Goal: Task Accomplishment & Management: Manage account settings

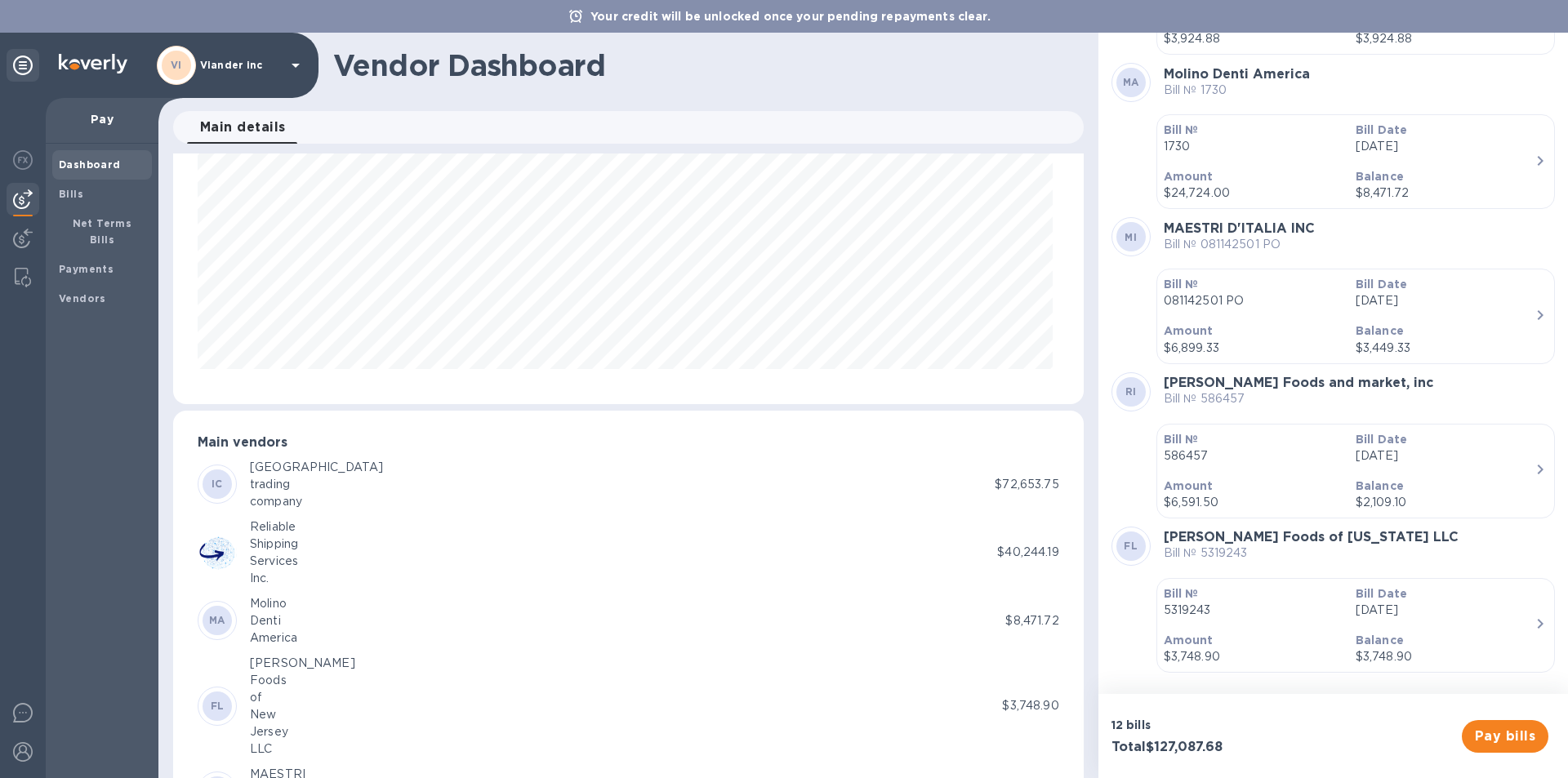
scroll to position [287, 0]
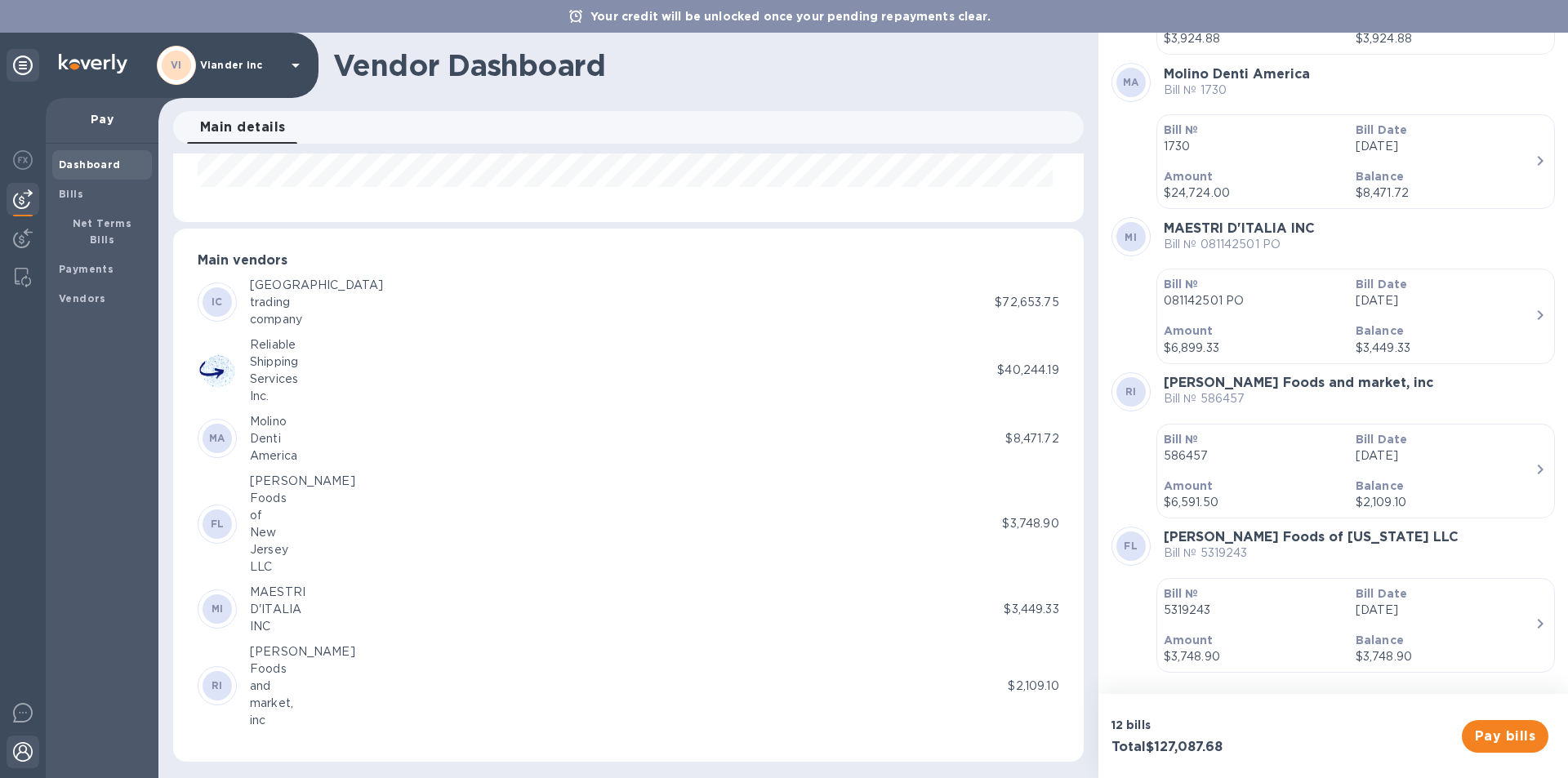
click at [25, 744] on img at bounding box center [22, 751] width 20 height 20
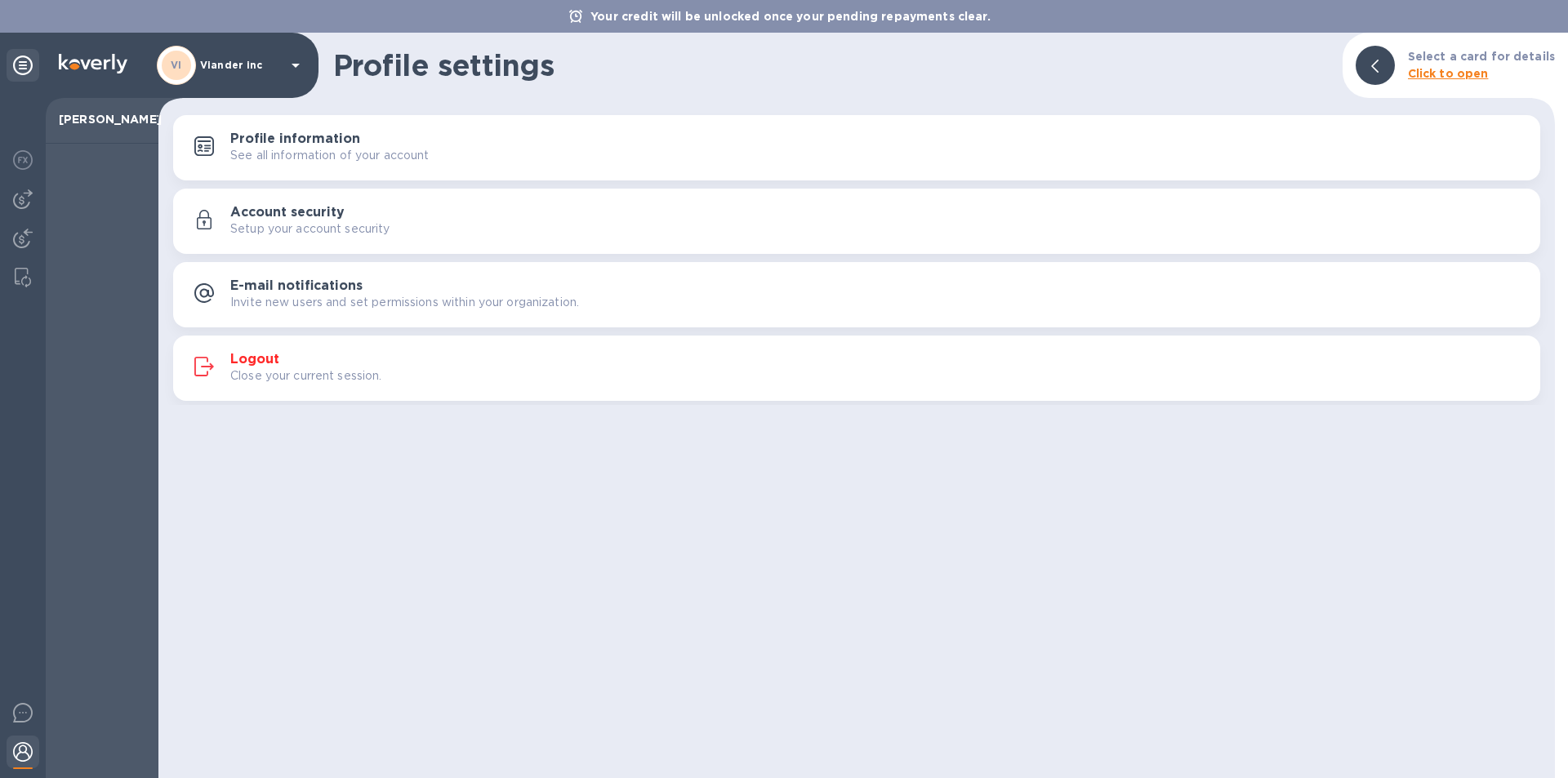
click at [258, 356] on h3 "Logout" at bounding box center [255, 360] width 49 height 15
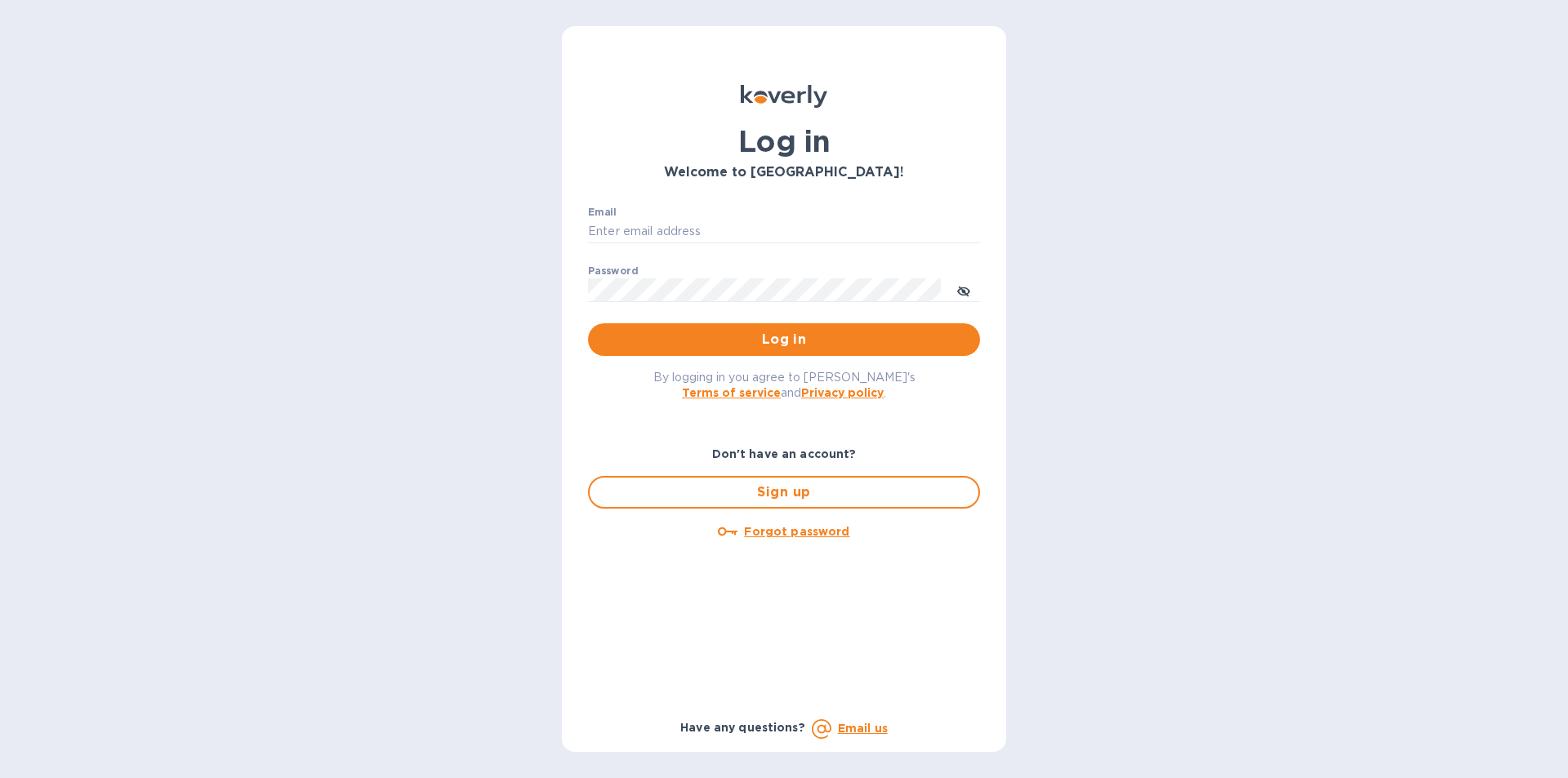
click at [1331, 101] on div "Log in Welcome to [GEOGRAPHIC_DATA]! Email ​ Password ​ Log in By logging in yo…" at bounding box center [784, 389] width 1568 height 778
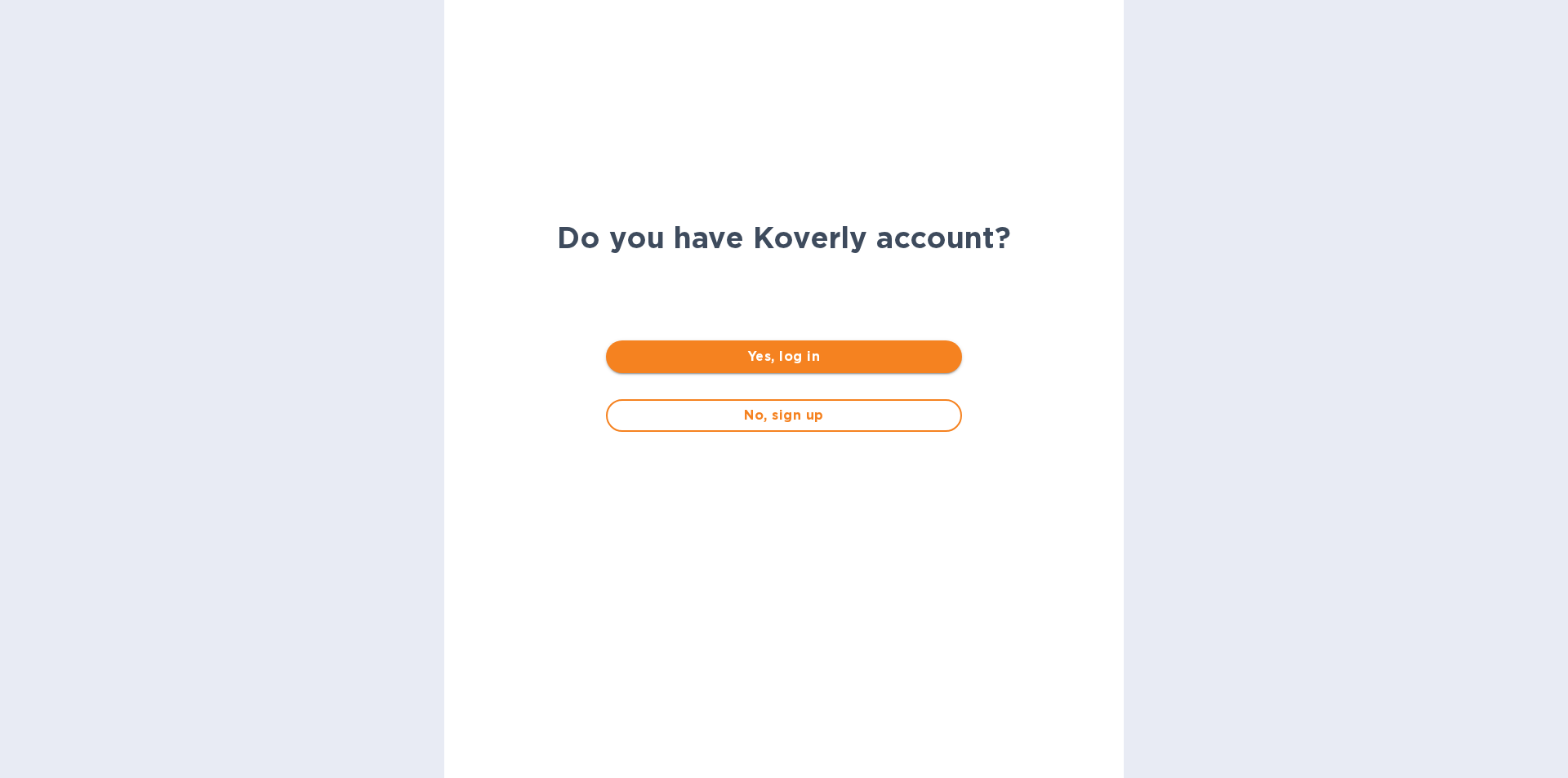
click at [794, 352] on span "Yes, log in" at bounding box center [783, 356] width 329 height 20
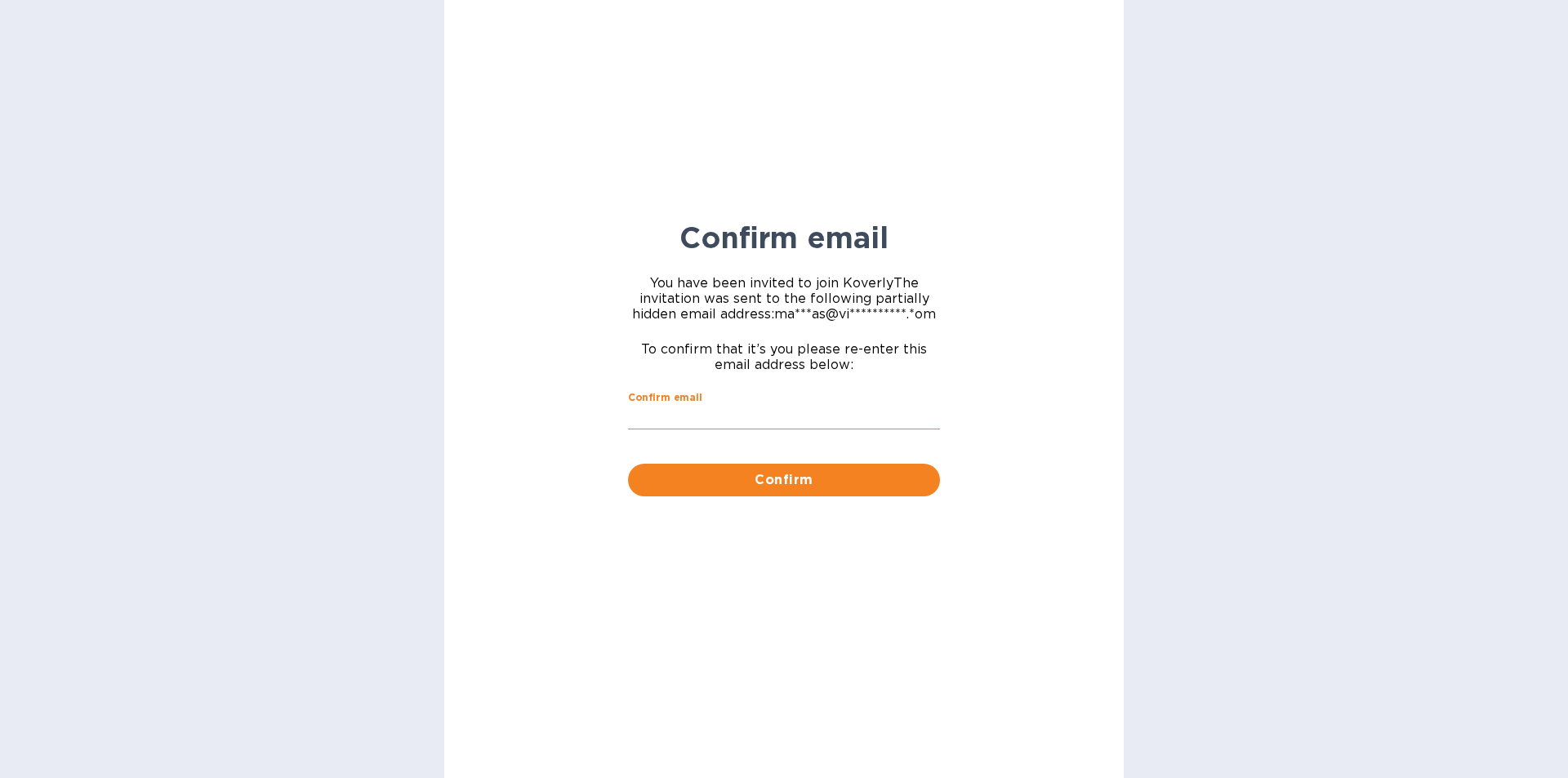
click at [696, 412] on input "Confirm email" at bounding box center [784, 417] width 312 height 24
type input "marinas@vianderfoods.com"
click at [762, 485] on span "Confirm" at bounding box center [784, 480] width 286 height 20
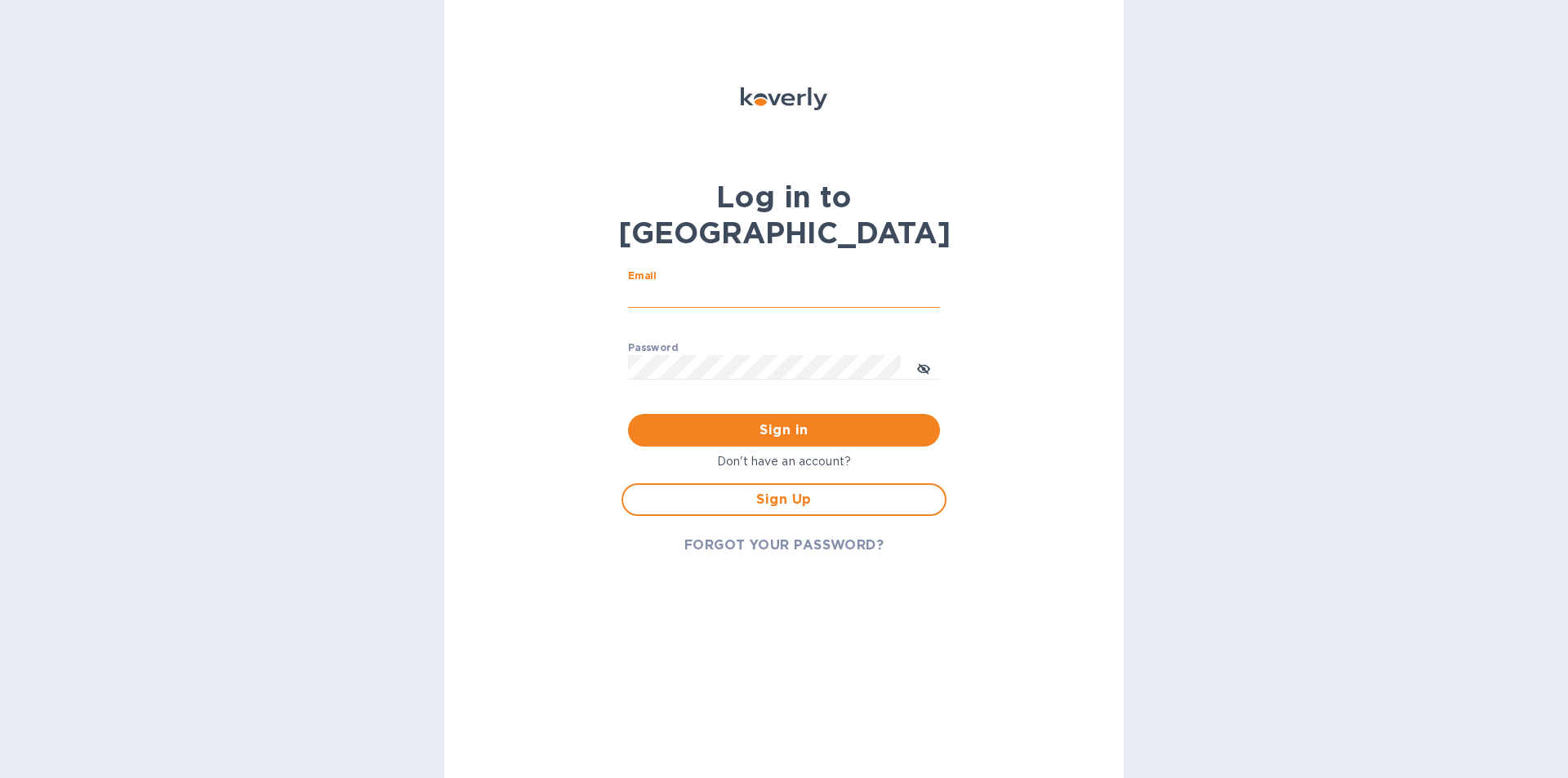
click at [685, 283] on input "Email" at bounding box center [784, 295] width 312 height 24
type input "marinas@vianderfoods.com"
click at [686, 343] on div "Password ​" at bounding box center [784, 372] width 312 height 59
click at [646, 343] on div "Password ​" at bounding box center [784, 372] width 312 height 59
click at [926, 362] on icon "toggle password visibility" at bounding box center [923, 368] width 13 height 13
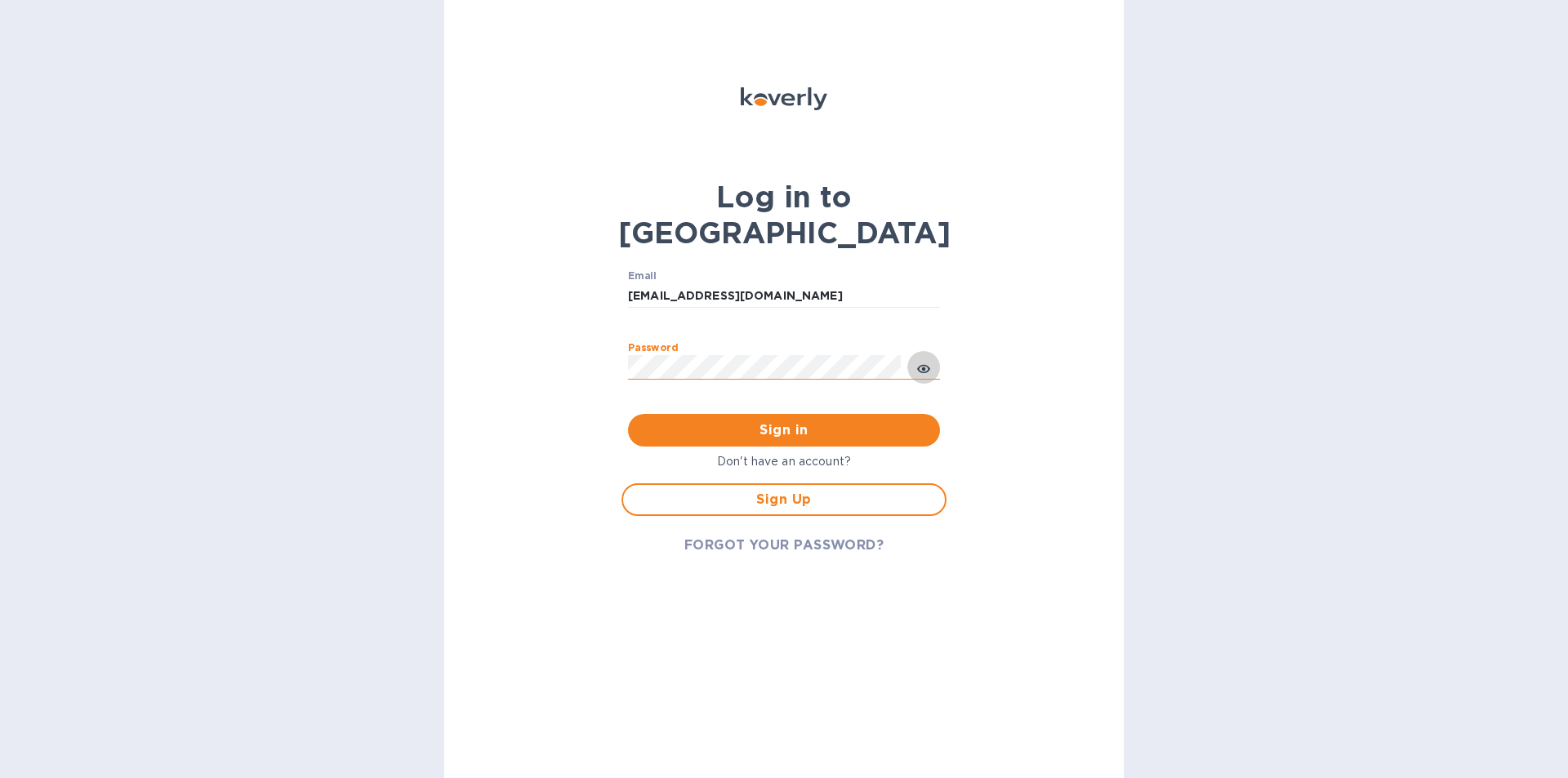
click at [927, 362] on icon "toggle password visibility" at bounding box center [923, 368] width 13 height 13
click at [685, 421] on span "Sign in" at bounding box center [784, 430] width 286 height 20
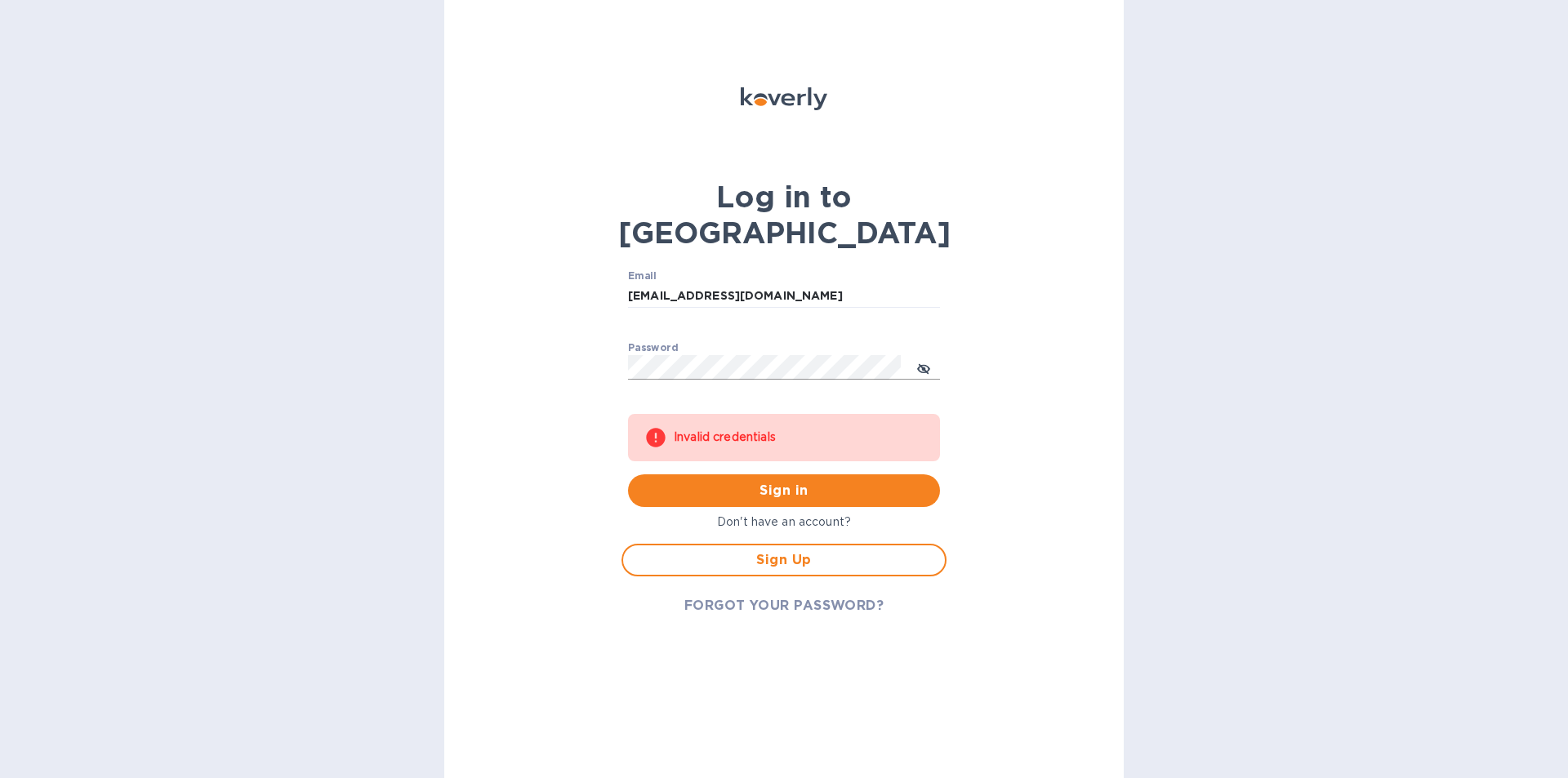
click at [924, 367] on icon "toggle password visibility" at bounding box center [923, 369] width 4 height 4
click at [923, 362] on icon "toggle password visibility" at bounding box center [923, 368] width 13 height 13
click at [777, 550] on span "Sign Up" at bounding box center [783, 559] width 295 height 20
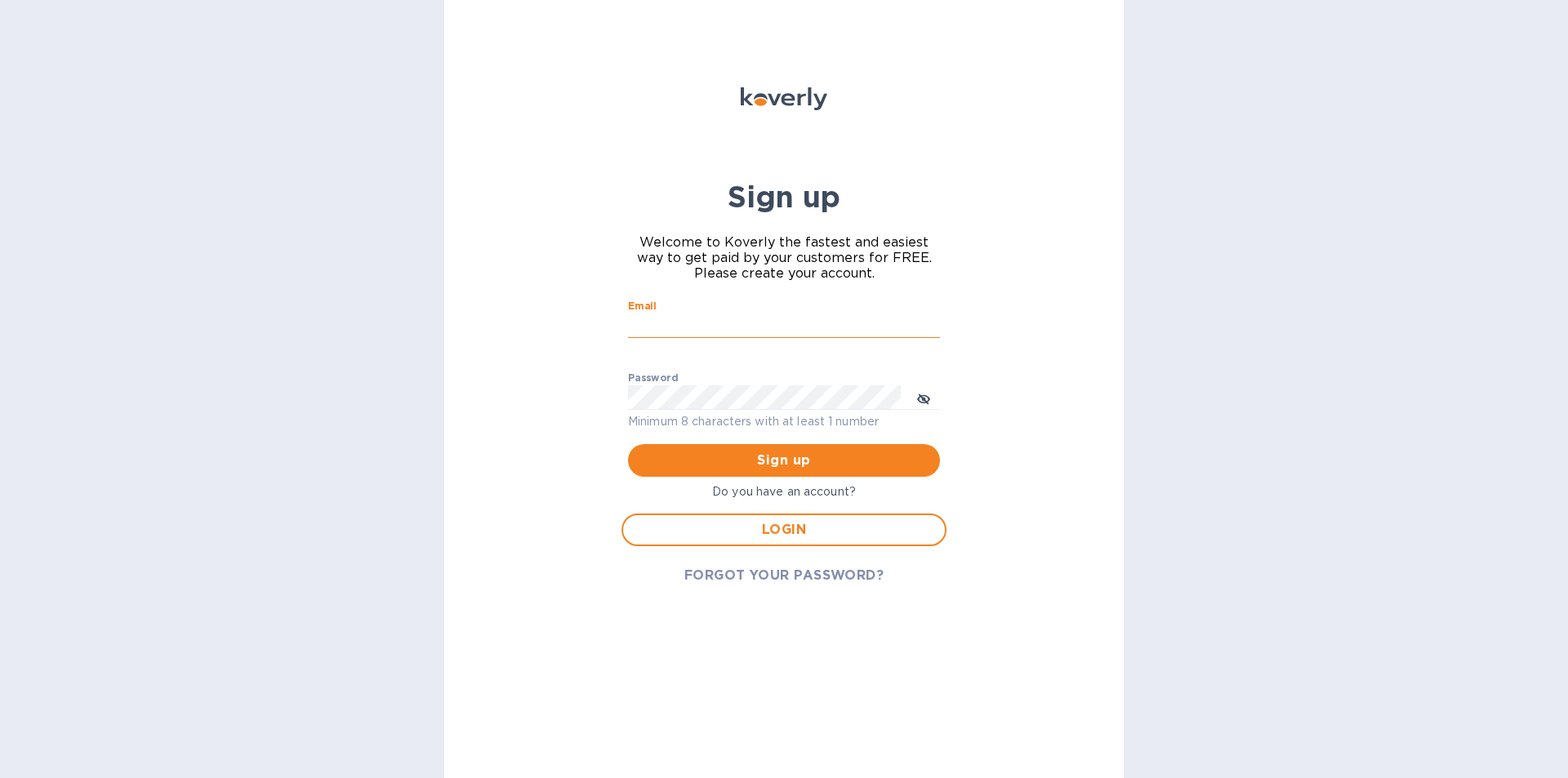
click at [645, 321] on input "Email" at bounding box center [784, 325] width 312 height 24
type input "marinas@vianderfoods.com"
click at [1025, 511] on div "Sign up Welcome to Koverly the fastest and easiest way to get paid by your cust…" at bounding box center [783, 389] width 679 height 778
click at [923, 399] on icon "toggle password visibility" at bounding box center [923, 398] width 9 height 9
click at [923, 399] on icon "toggle password visibility" at bounding box center [923, 399] width 4 height 4
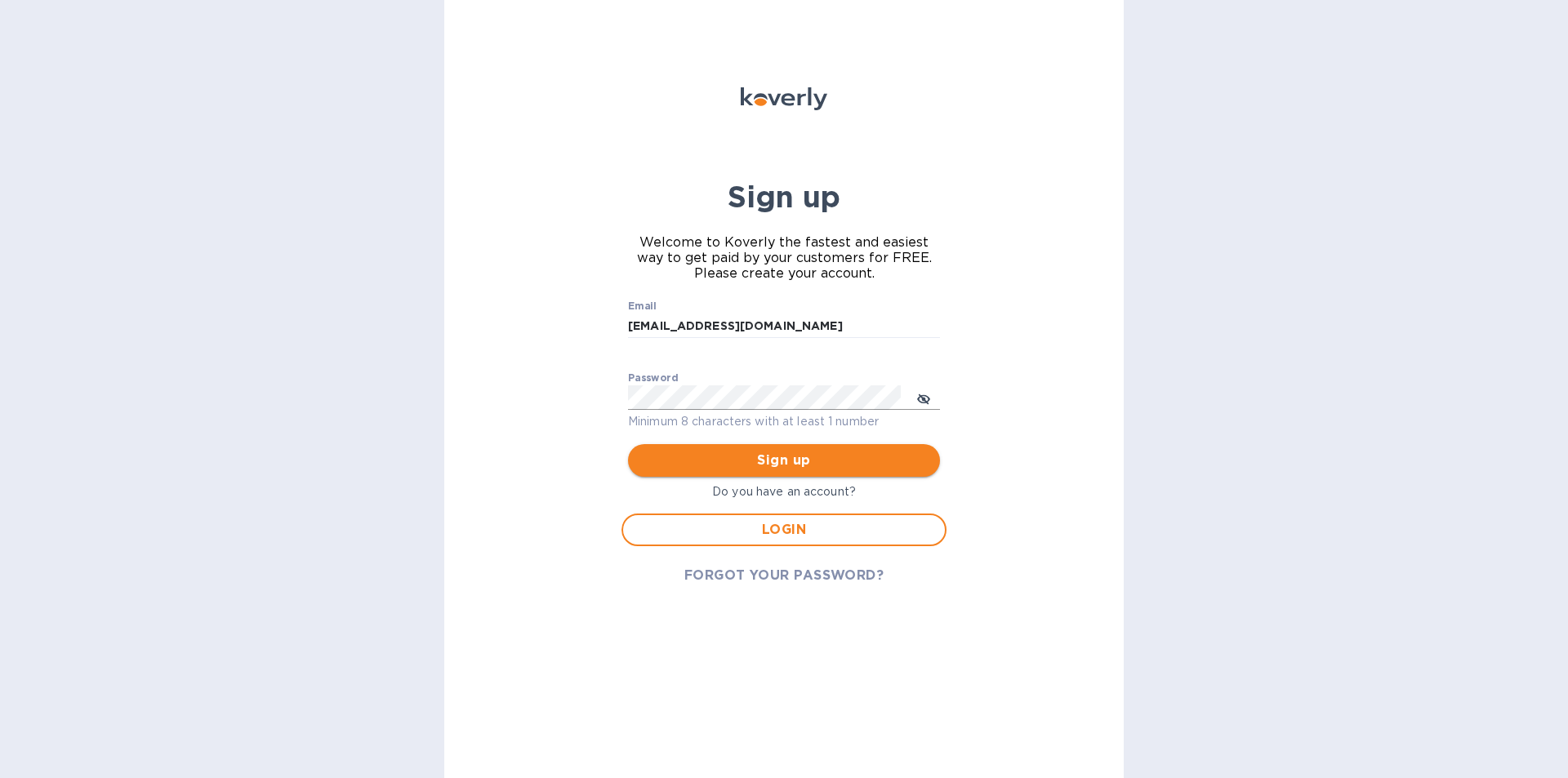
click at [773, 457] on span "Sign up" at bounding box center [784, 460] width 286 height 20
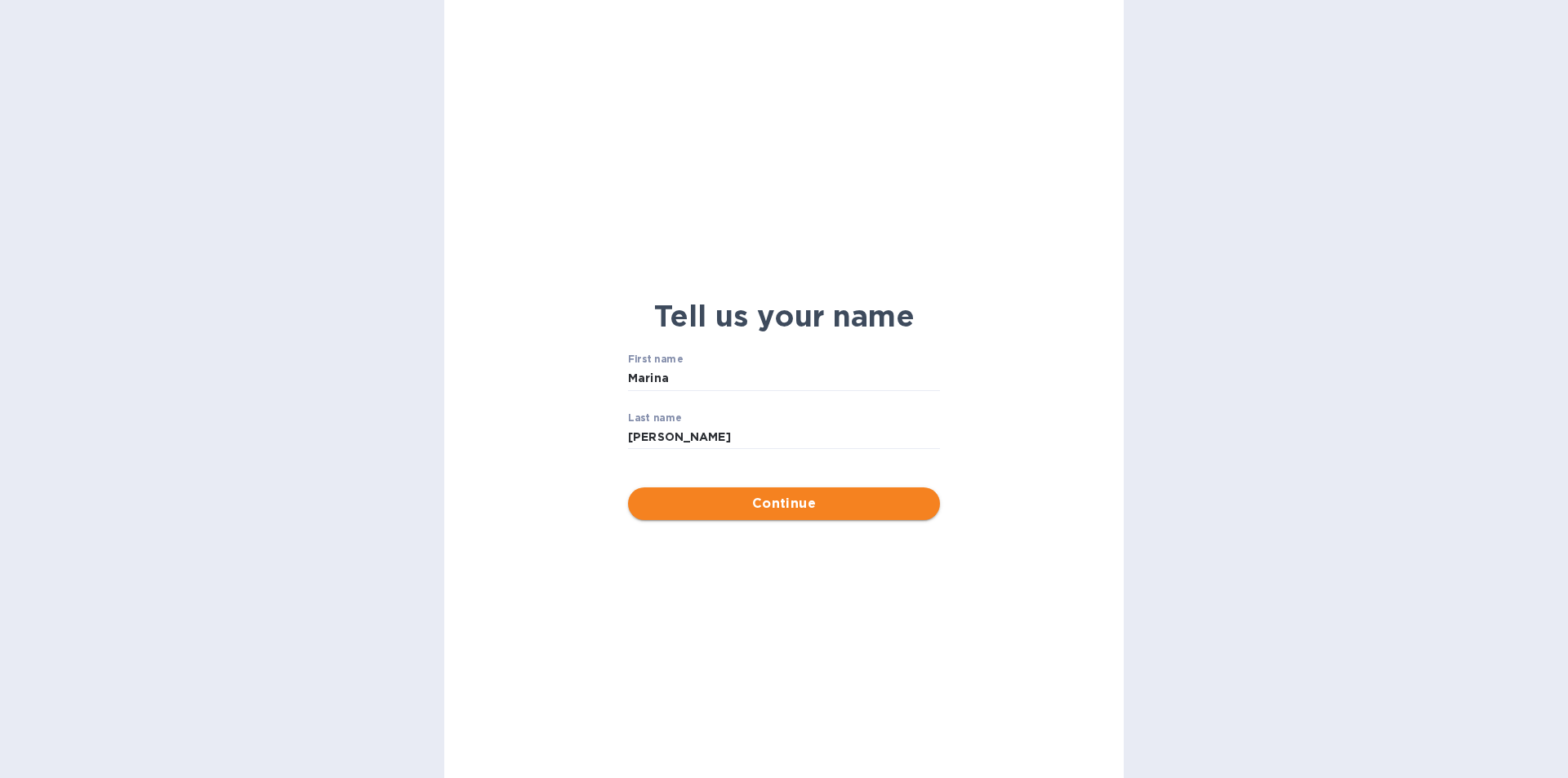
click at [790, 502] on span "Continue" at bounding box center [784, 503] width 286 height 20
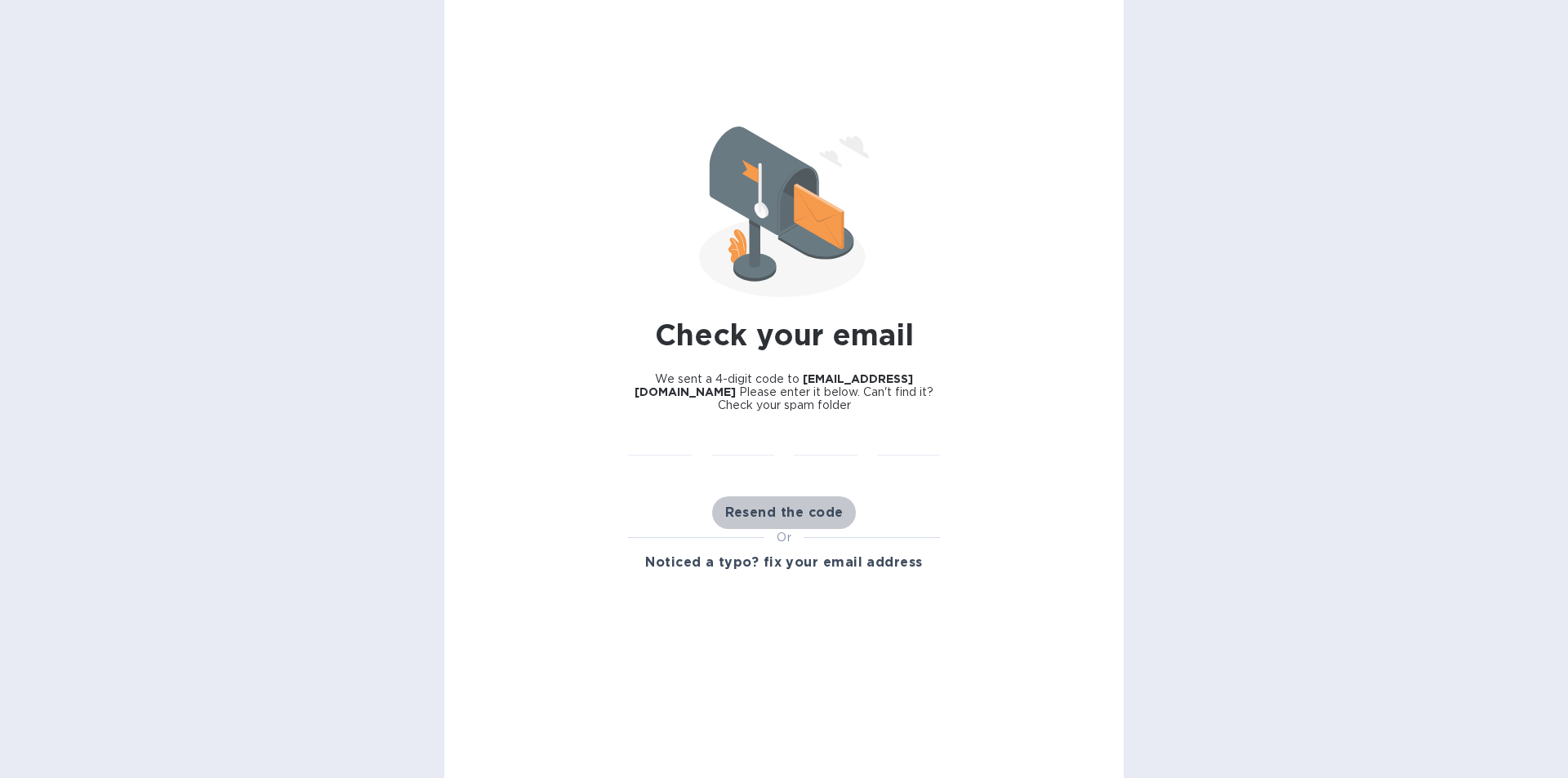
click at [769, 509] on span "Resend the code" at bounding box center [785, 512] width 119 height 20
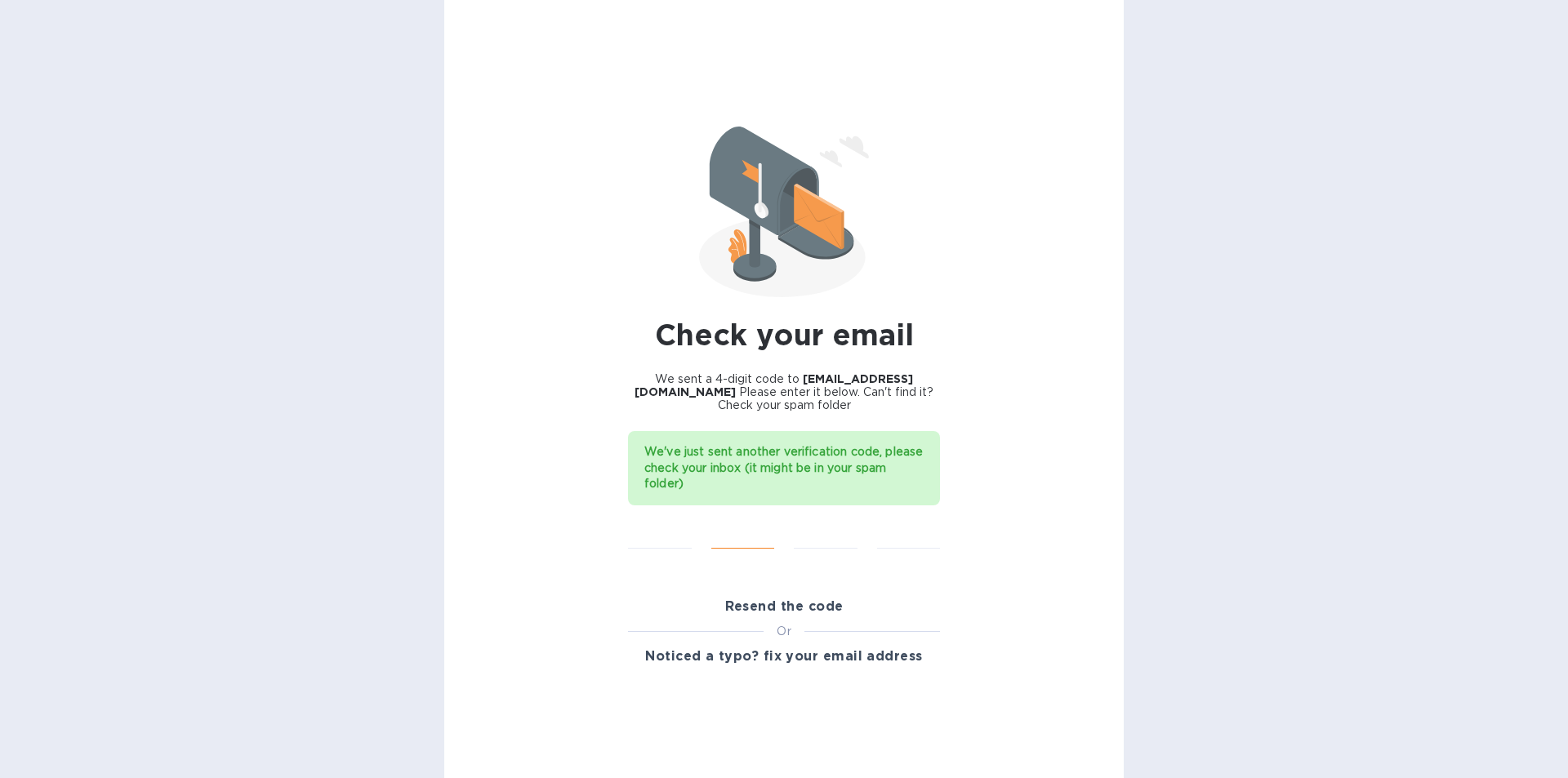
click at [725, 531] on input "text" at bounding box center [743, 537] width 64 height 24
type input "6"
type input "2"
type input "3"
click at [651, 534] on input "text" at bounding box center [660, 537] width 64 height 24
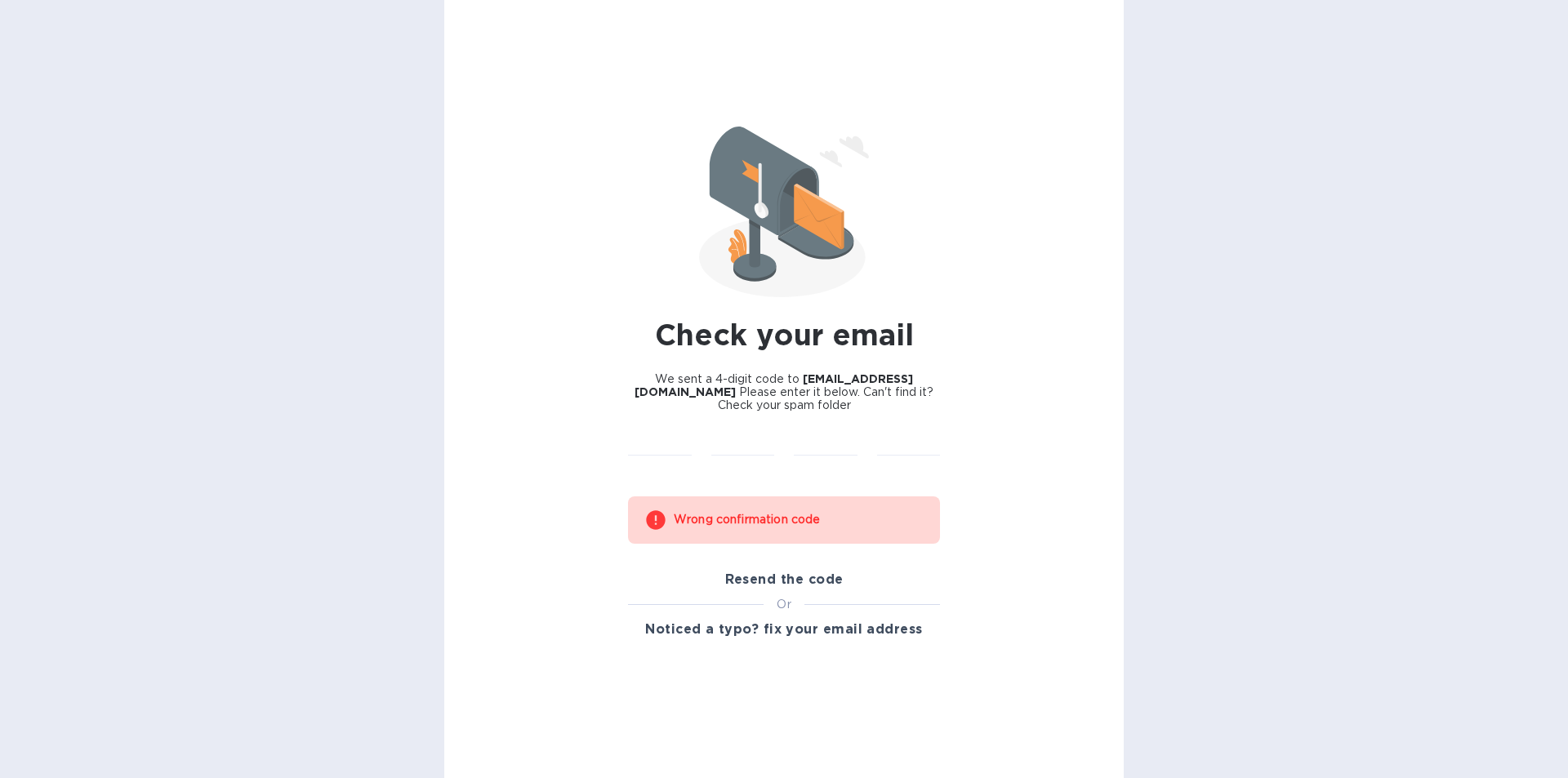
click at [982, 509] on div "Check your email We sent a 4-digit code to marinas@vianderfoods.com Please ente…" at bounding box center [783, 389] width 679 height 778
click at [686, 449] on input "text" at bounding box center [660, 443] width 64 height 24
type input "6"
type input "2"
type input "1"
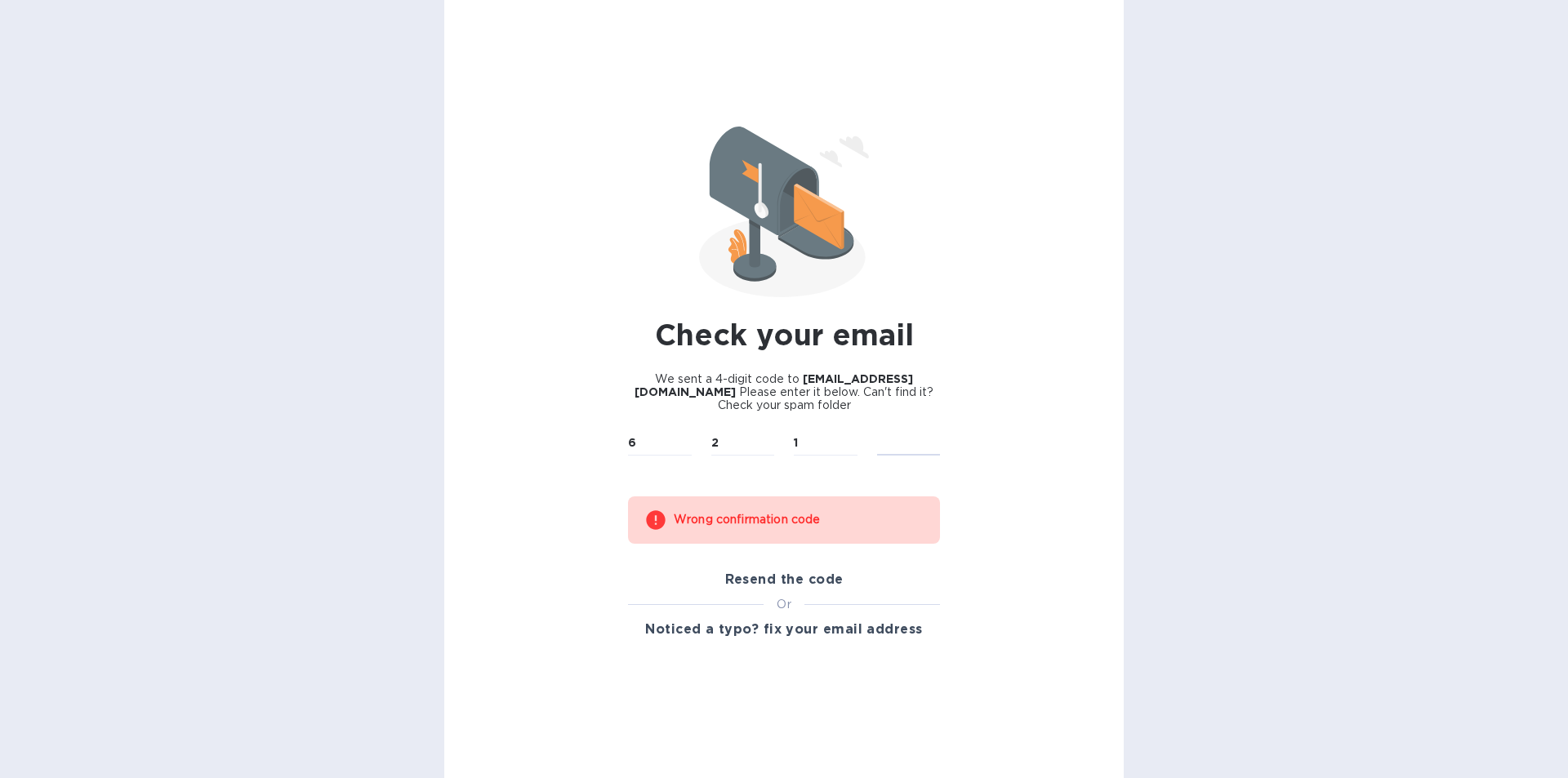
type input "3"
click at [659, 444] on input "text" at bounding box center [660, 443] width 64 height 24
type input "6"
type input "2"
type input "1"
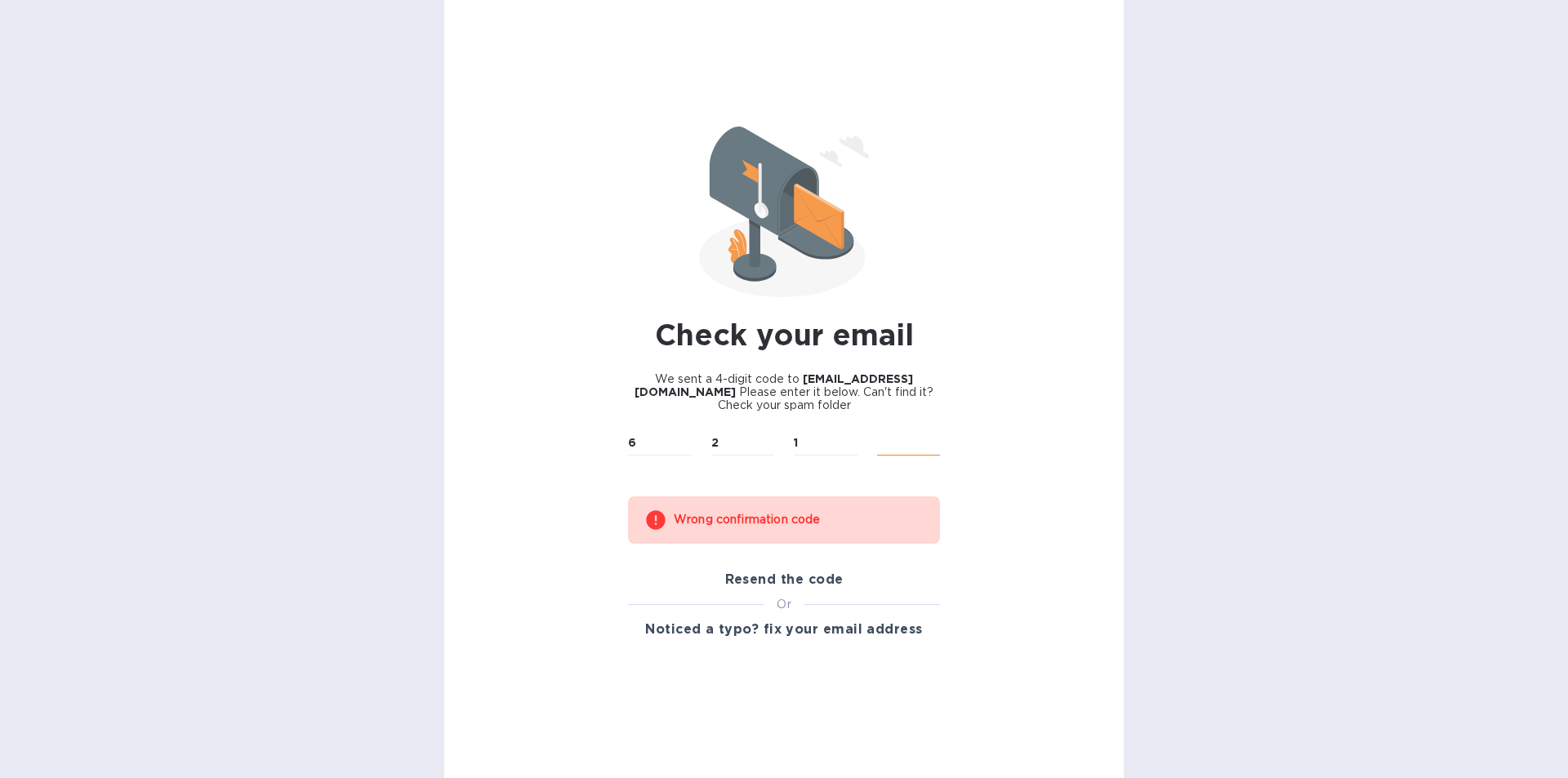
click at [892, 442] on input "text" at bounding box center [909, 443] width 64 height 24
type input "3"
click at [805, 577] on span "Resend the code" at bounding box center [785, 579] width 119 height 20
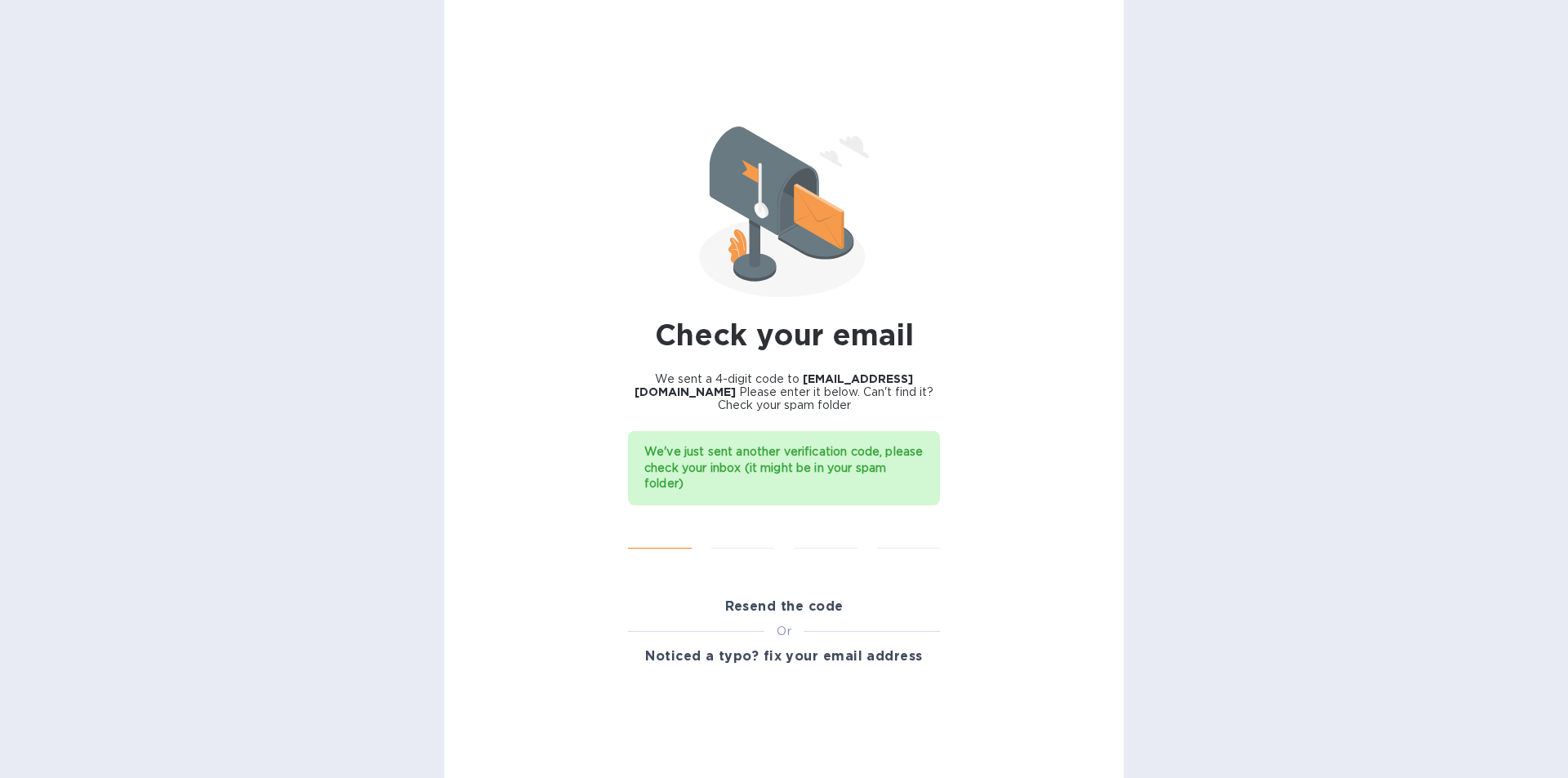
click at [658, 537] on input "text" at bounding box center [660, 537] width 64 height 24
type input "4"
type input "5"
type input "3"
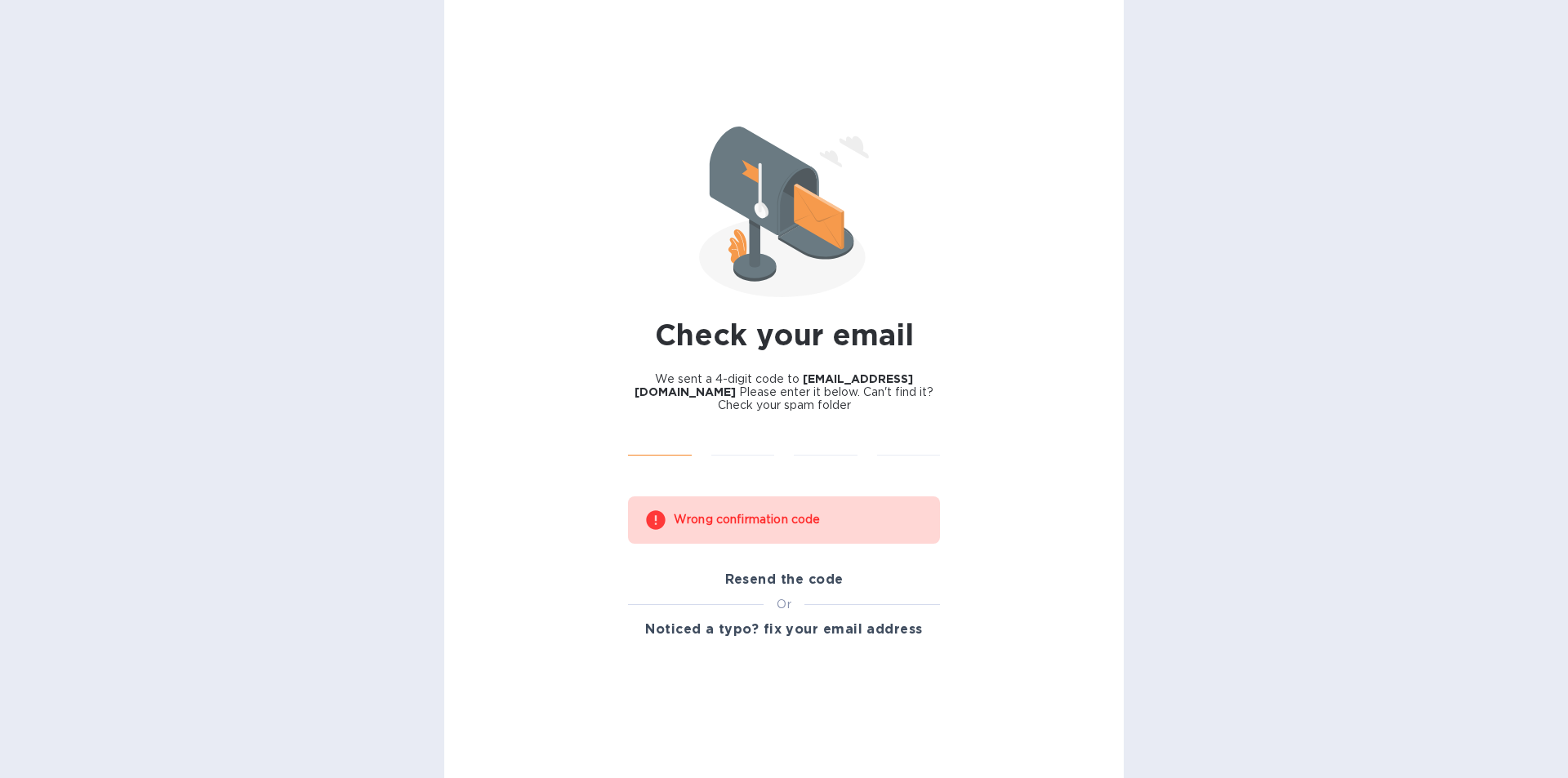
click at [667, 437] on input "text" at bounding box center [660, 443] width 64 height 24
type input "4"
type input "5"
type input "3"
type input "6"
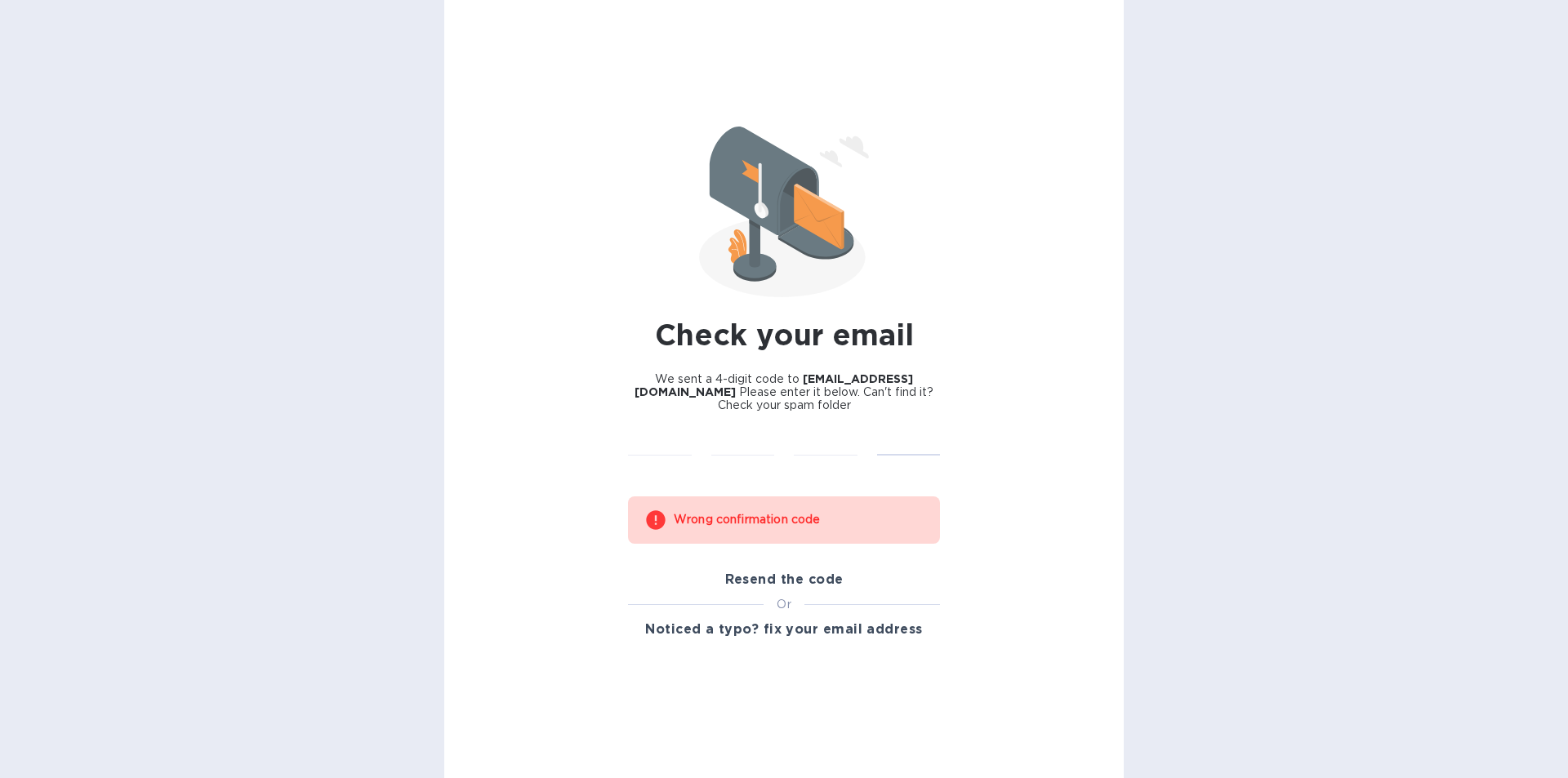
click at [767, 512] on div "Wrong confirmation code" at bounding box center [799, 520] width 250 height 29
click at [667, 440] on input "text" at bounding box center [660, 443] width 64 height 24
type input "4"
type input "5"
type input "3"
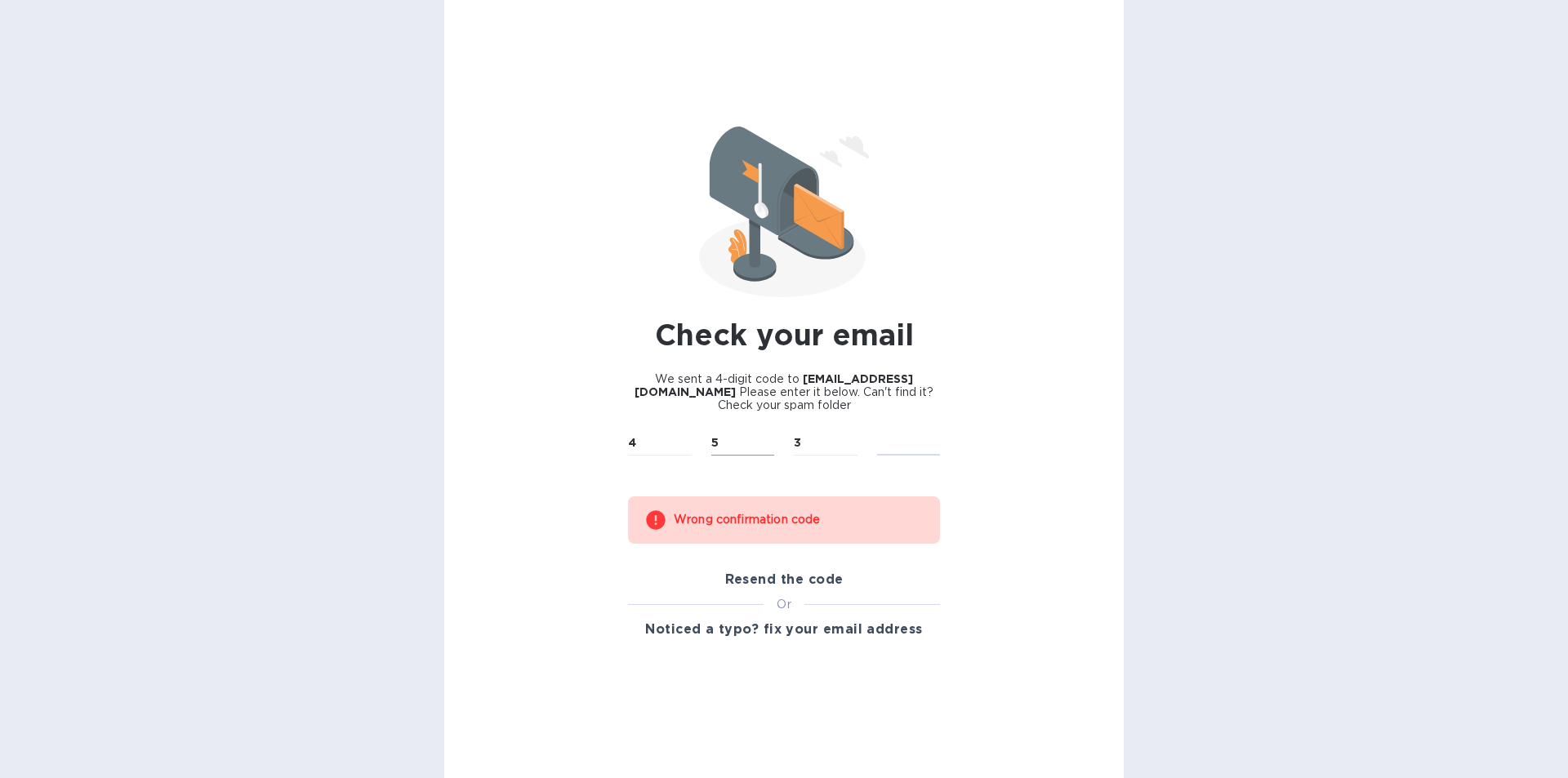
type input "6"
click at [671, 439] on input "text" at bounding box center [660, 443] width 64 height 24
type input "4"
click at [731, 448] on input "text" at bounding box center [743, 443] width 64 height 24
type input "5"
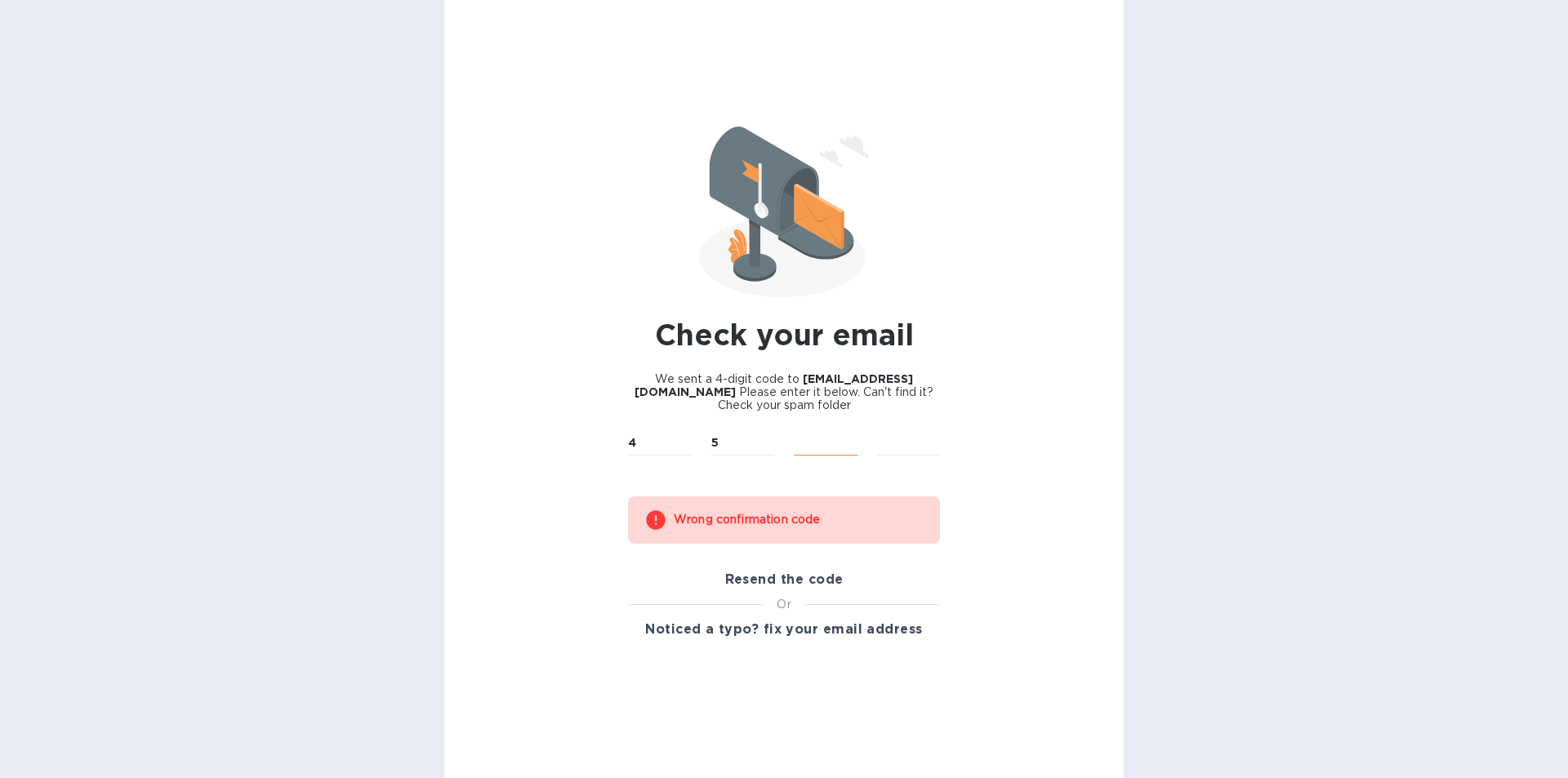
click at [808, 441] on input "text" at bounding box center [825, 443] width 64 height 24
type input "3"
click at [899, 444] on input "text" at bounding box center [909, 443] width 64 height 24
type input "6"
click at [789, 580] on span "Resend the code" at bounding box center [785, 579] width 119 height 20
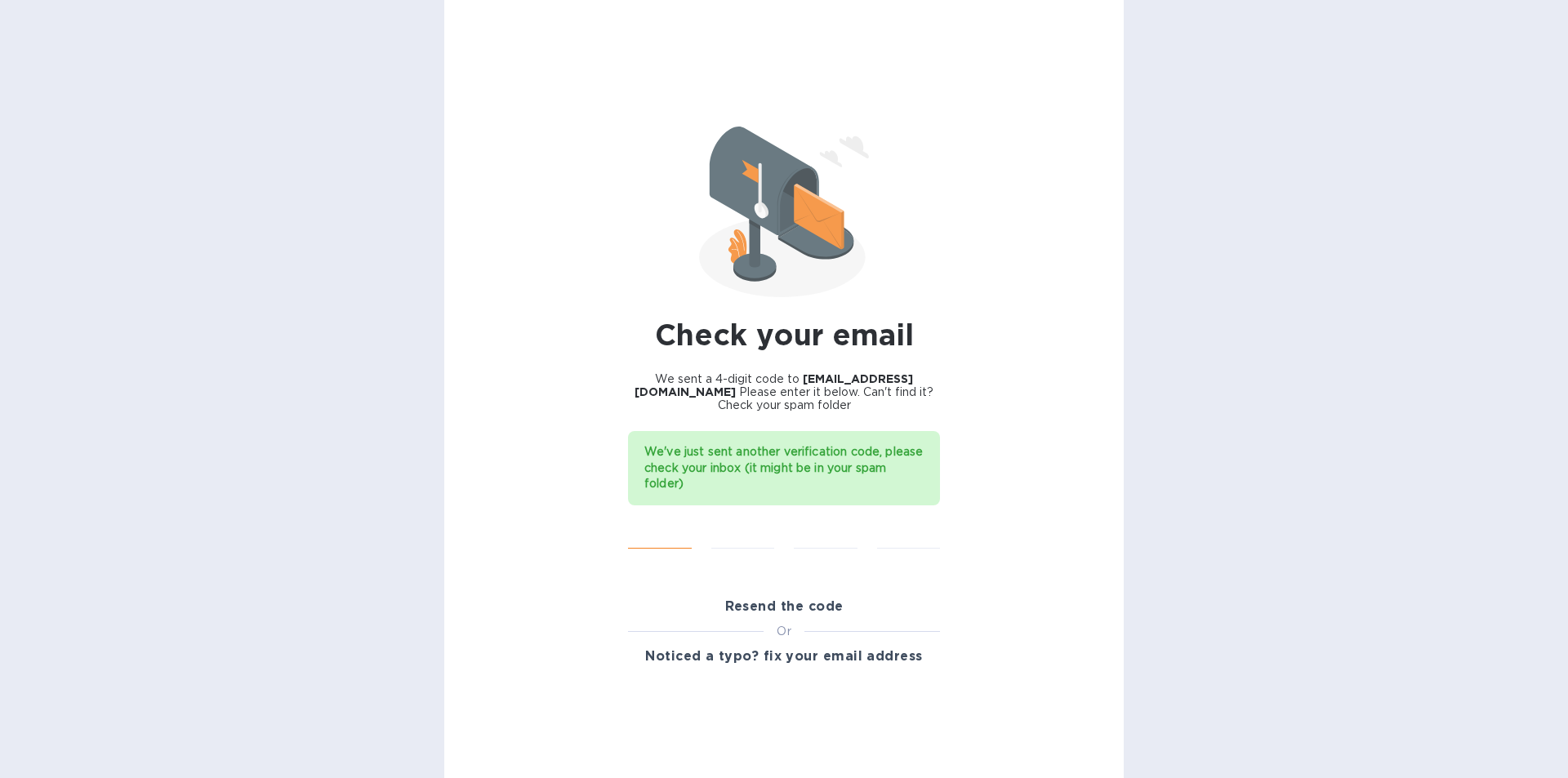
click at [660, 533] on input "text" at bounding box center [660, 537] width 64 height 24
type input "9"
type input "8"
type input "4"
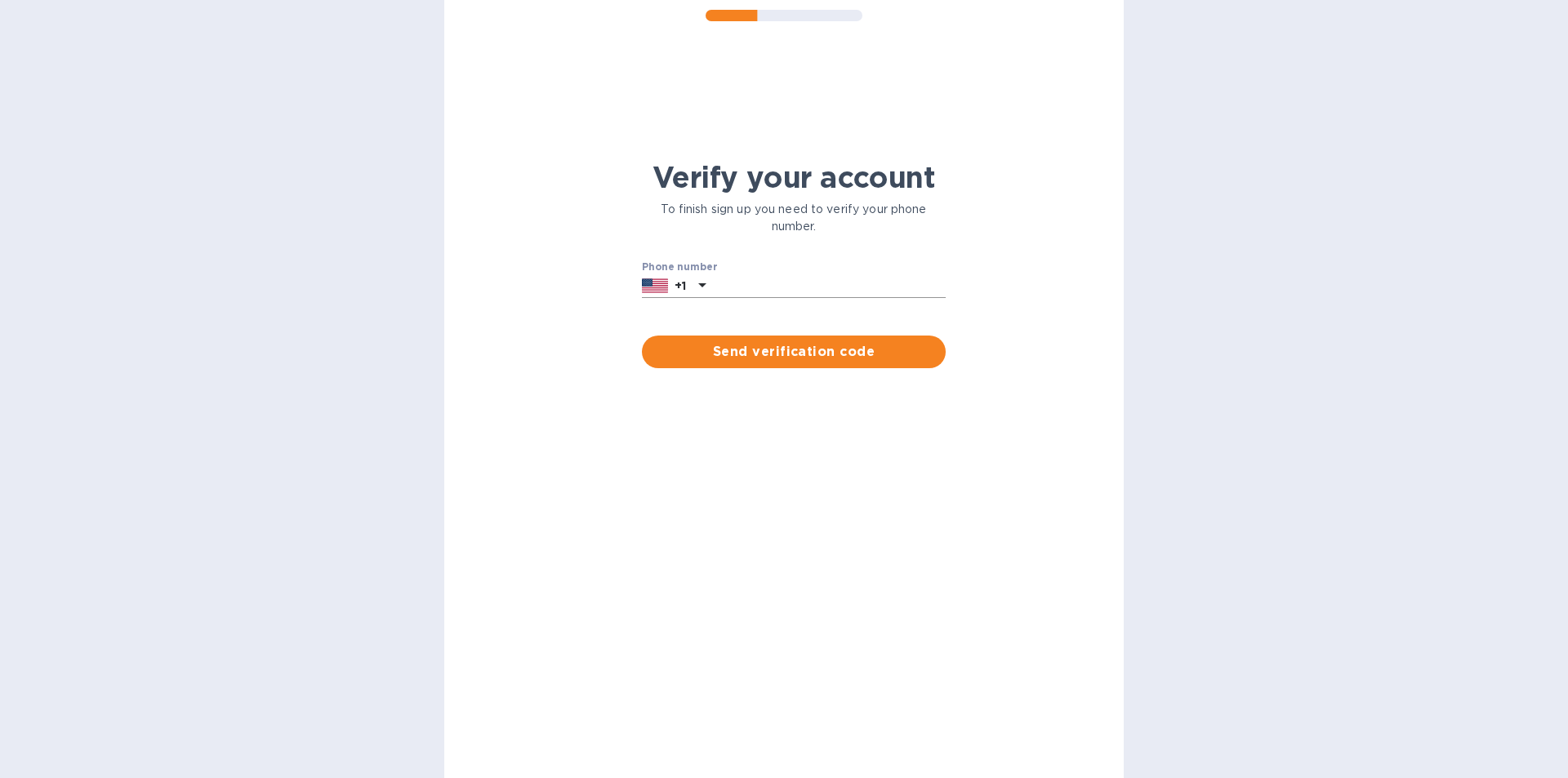
click at [735, 281] on input "text" at bounding box center [828, 287] width 233 height 24
type input "3052151163"
click at [795, 348] on span "Send verification code" at bounding box center [793, 352] width 278 height 20
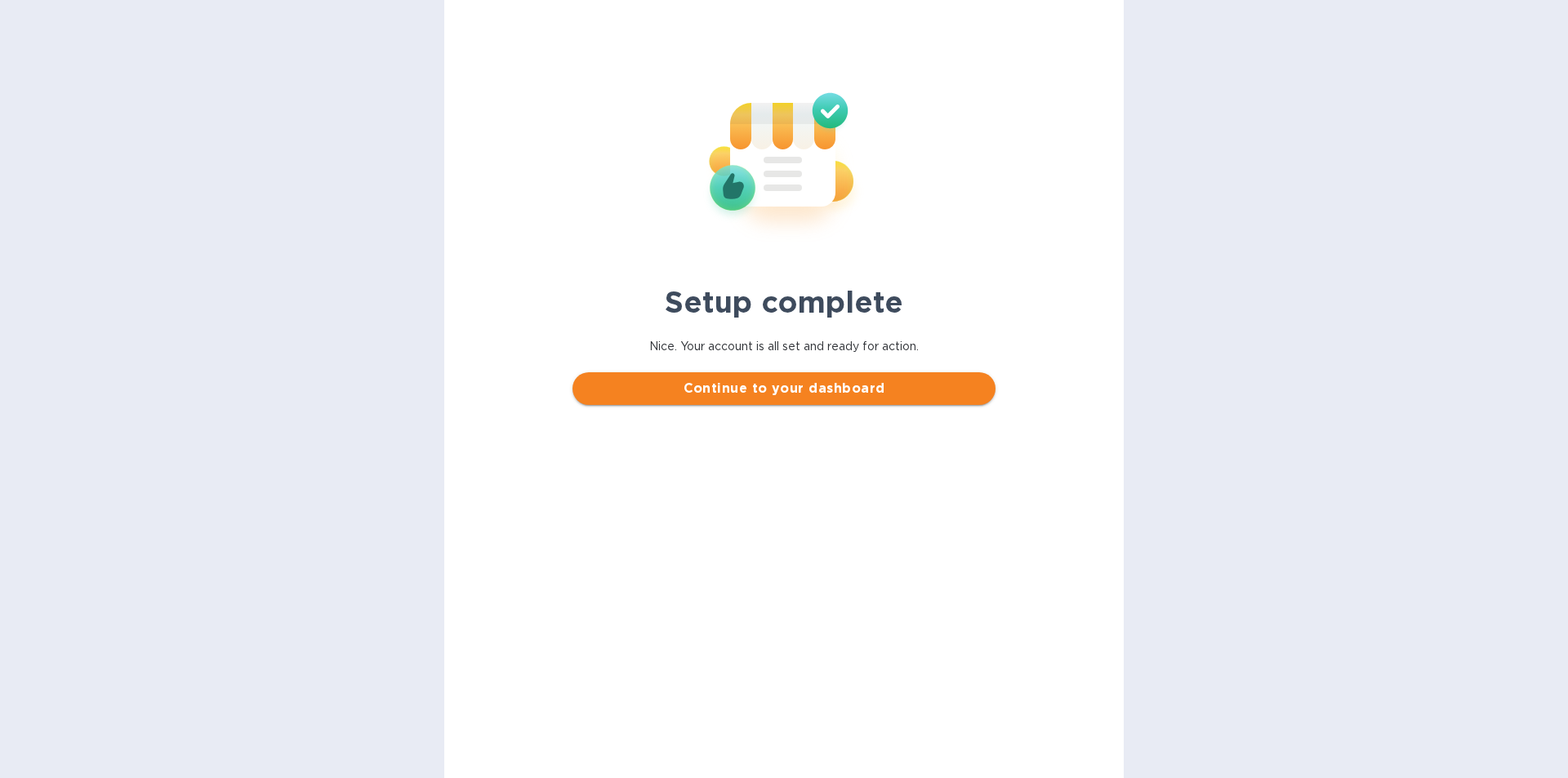
click at [796, 383] on span "Continue to your dashboard" at bounding box center [783, 388] width 396 height 20
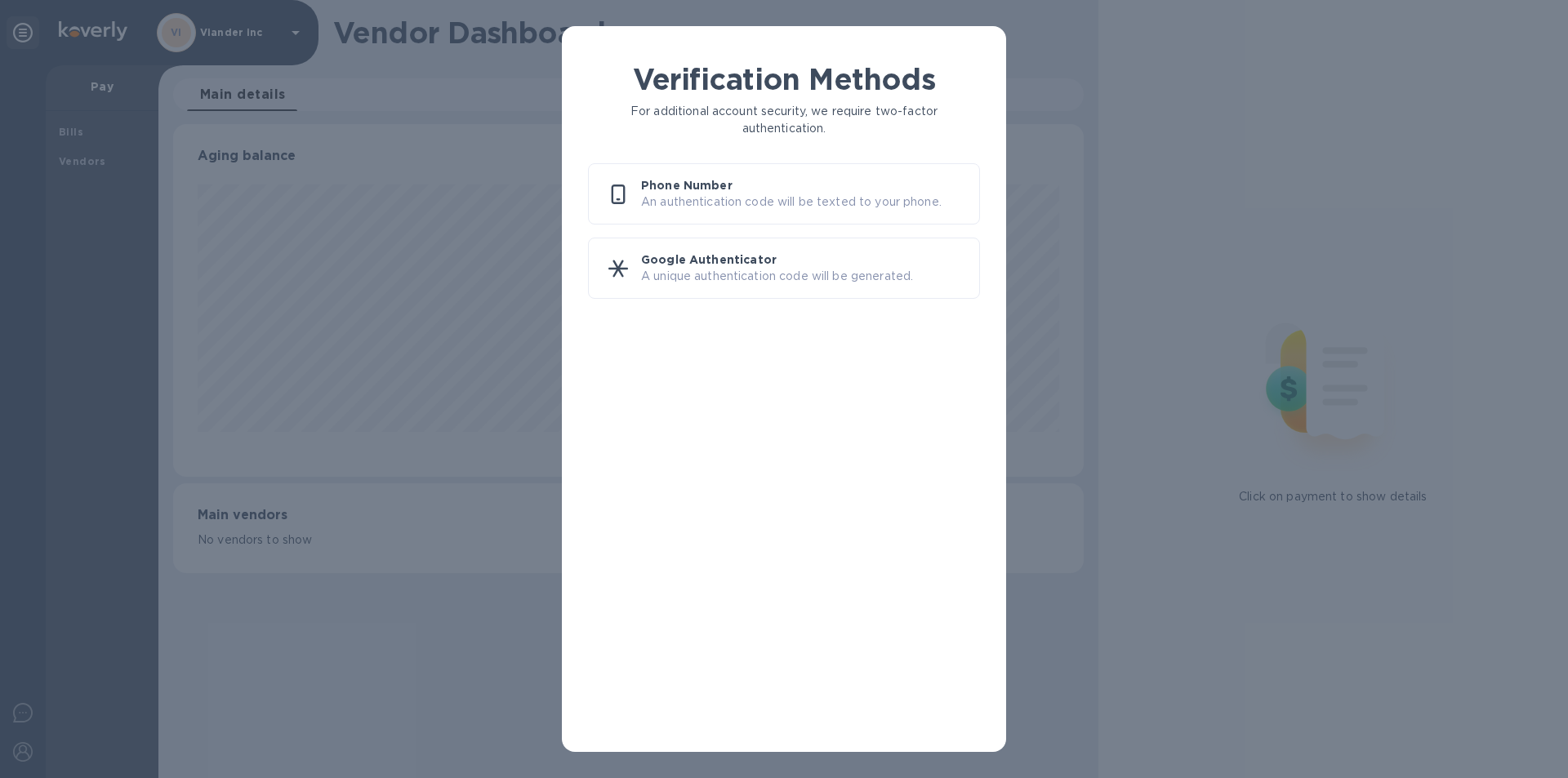
scroll to position [353, 910]
click at [709, 187] on p "Phone Number" at bounding box center [804, 185] width 325 height 16
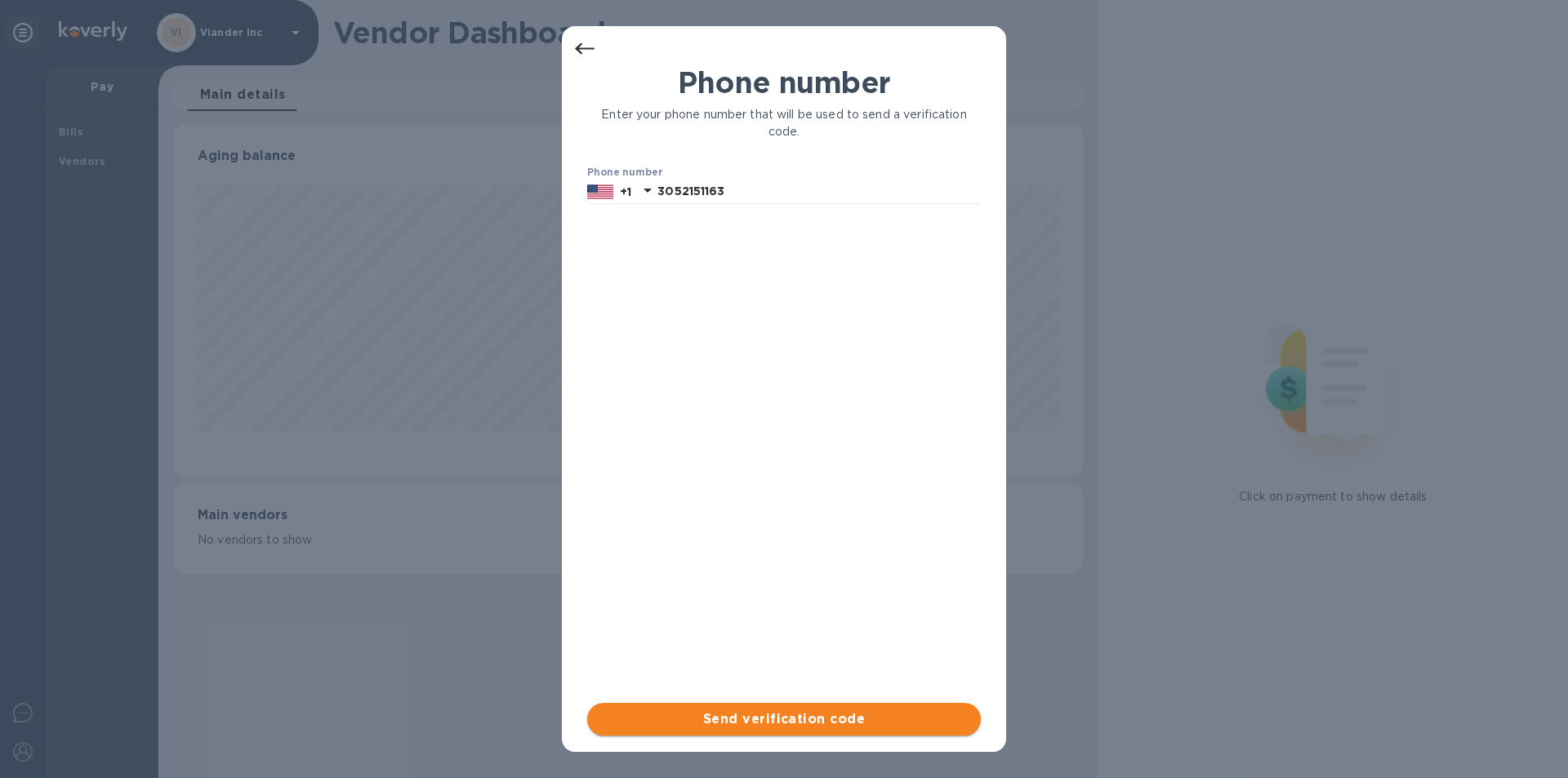
click at [809, 717] on span "Send verification code" at bounding box center [783, 719] width 367 height 20
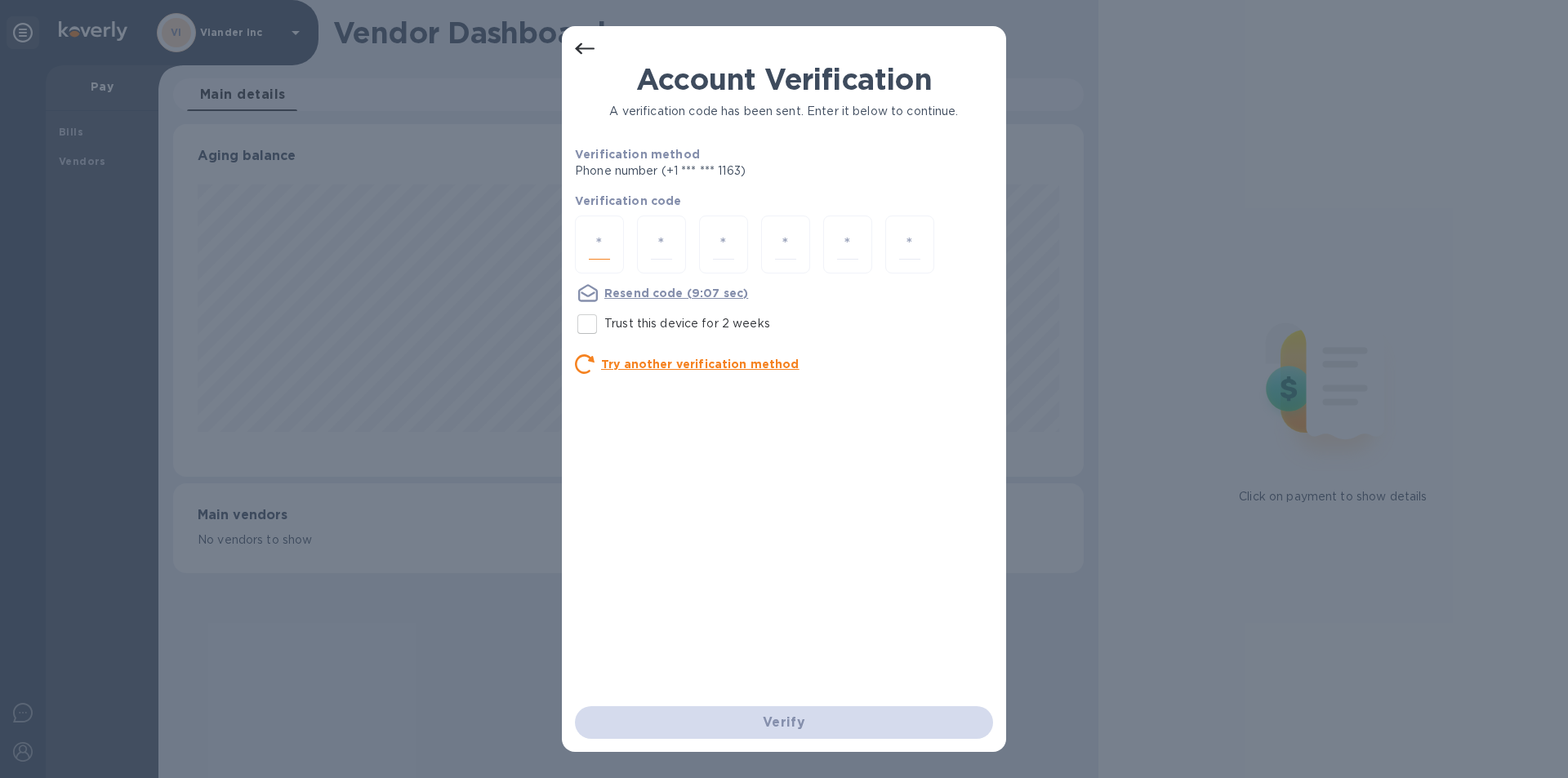
click at [596, 239] on input "number" at bounding box center [599, 244] width 22 height 30
type input "6"
type input "1"
type input "0"
type input "9"
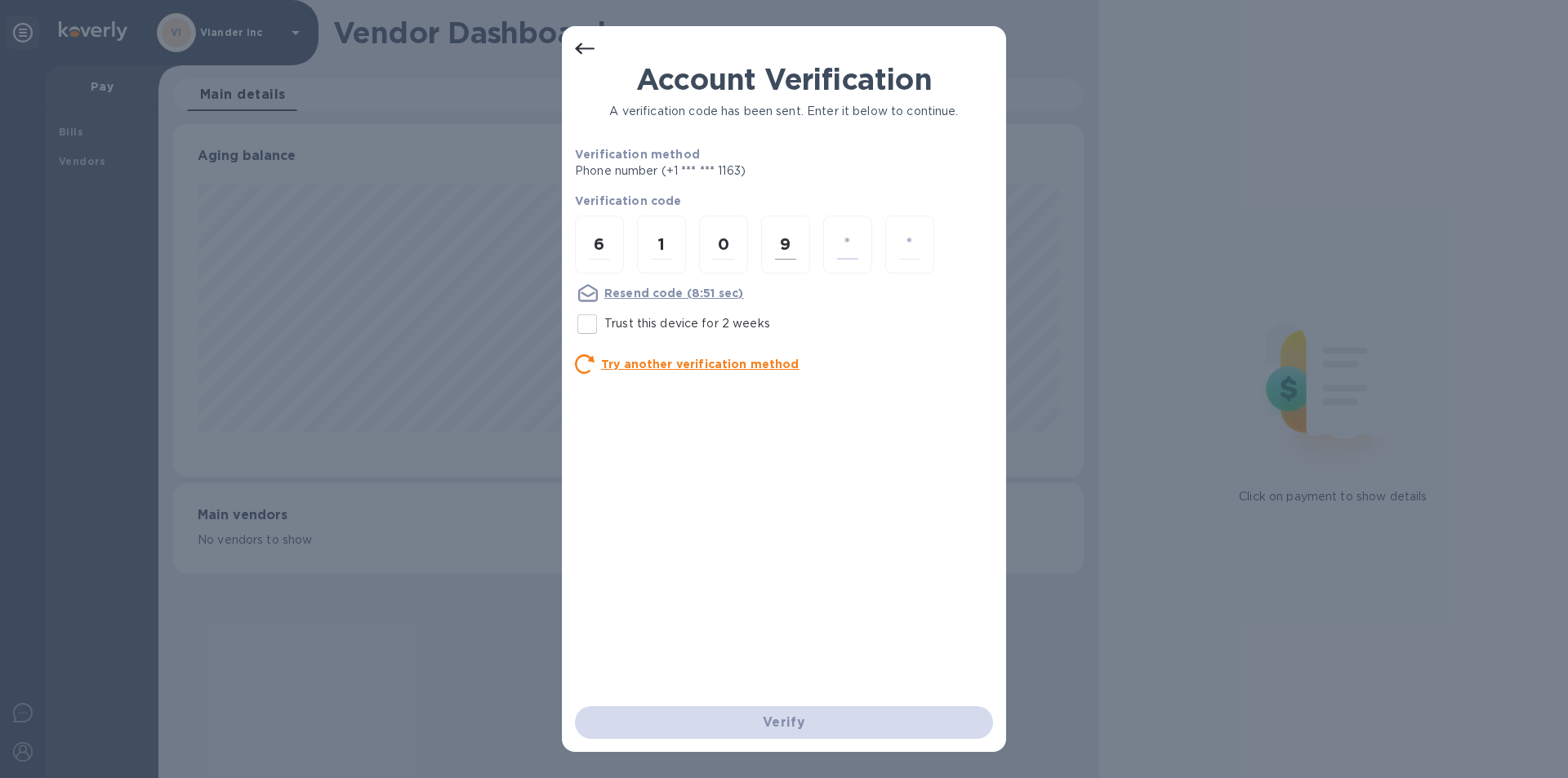
type input "5"
type input "9"
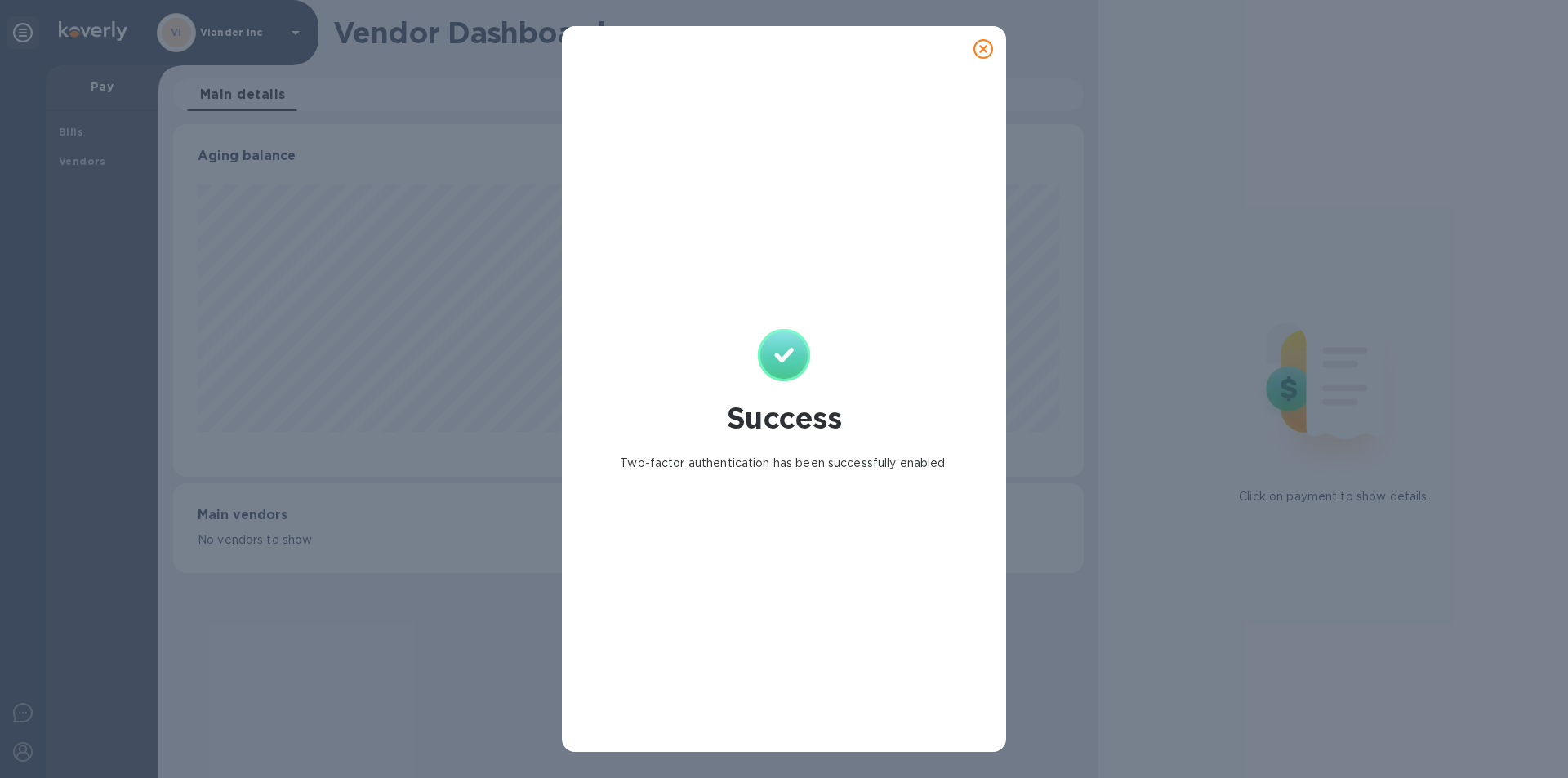
click at [987, 49] on icon at bounding box center [983, 49] width 20 height 20
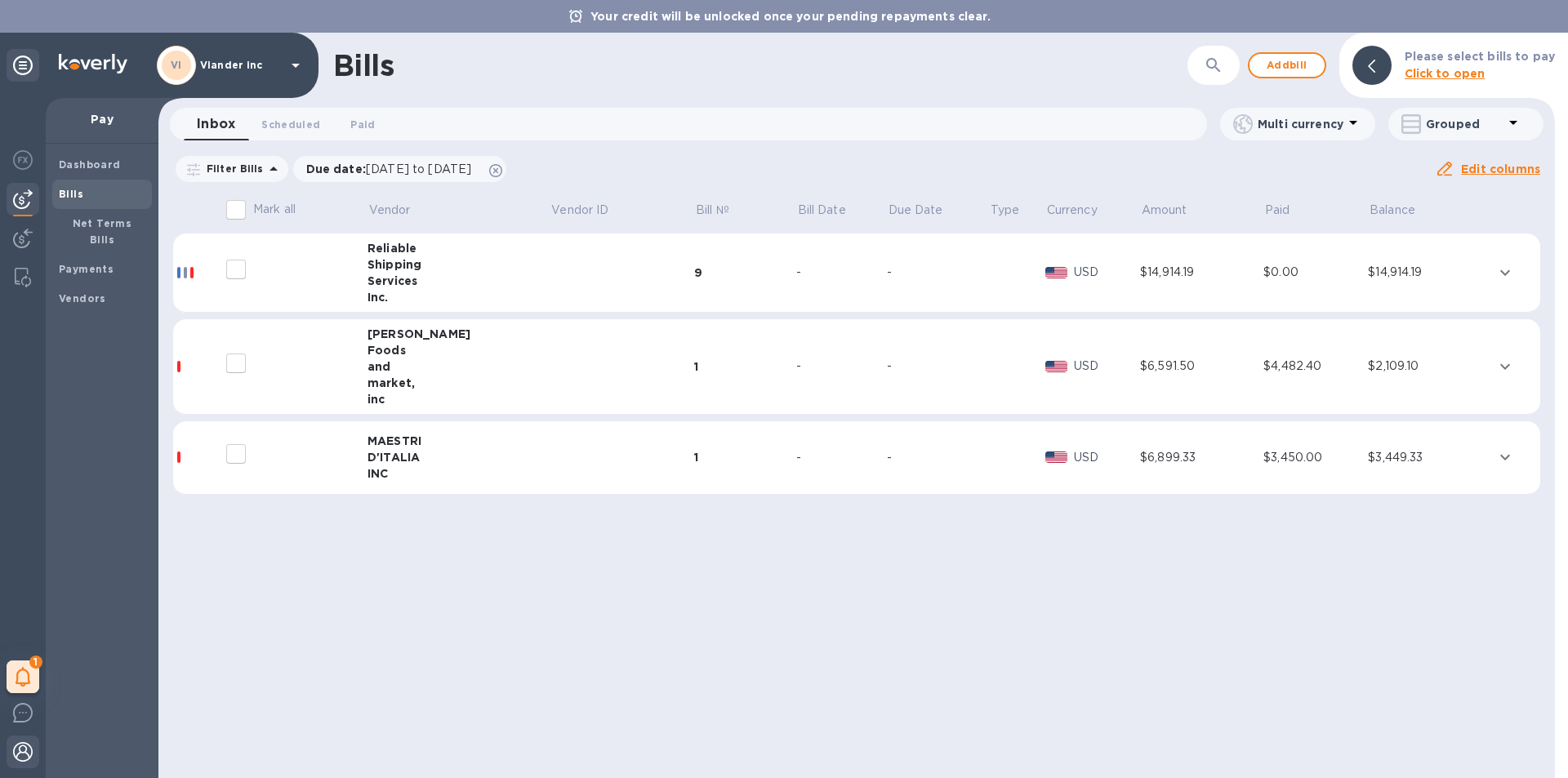
click at [26, 752] on img at bounding box center [22, 751] width 20 height 20
